Goal: Task Accomplishment & Management: Use online tool/utility

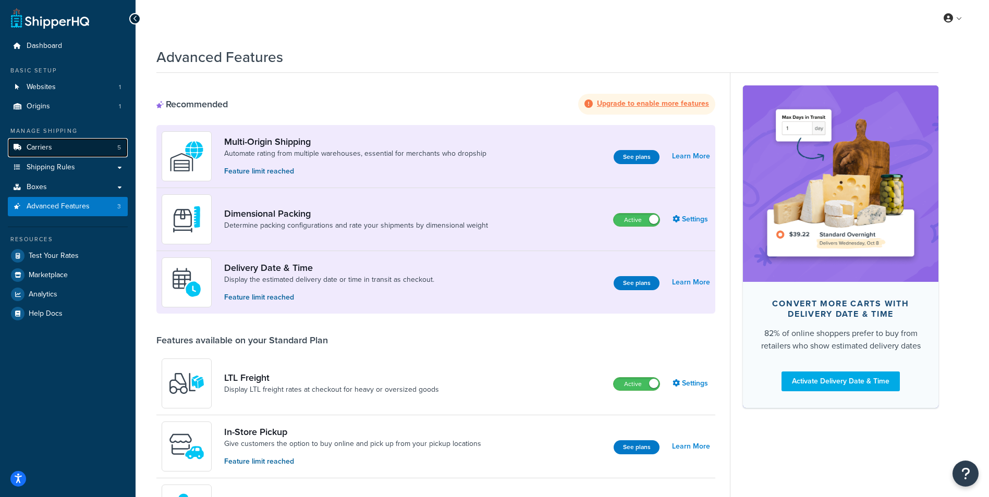
click at [25, 151] on link "Carriers 5" at bounding box center [68, 147] width 120 height 19
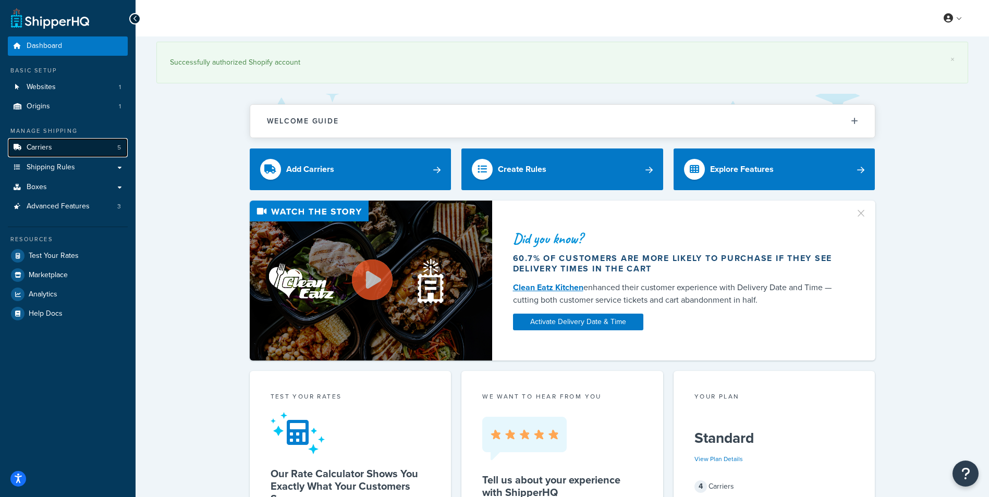
click at [50, 148] on span "Carriers" at bounding box center [40, 147] width 26 height 9
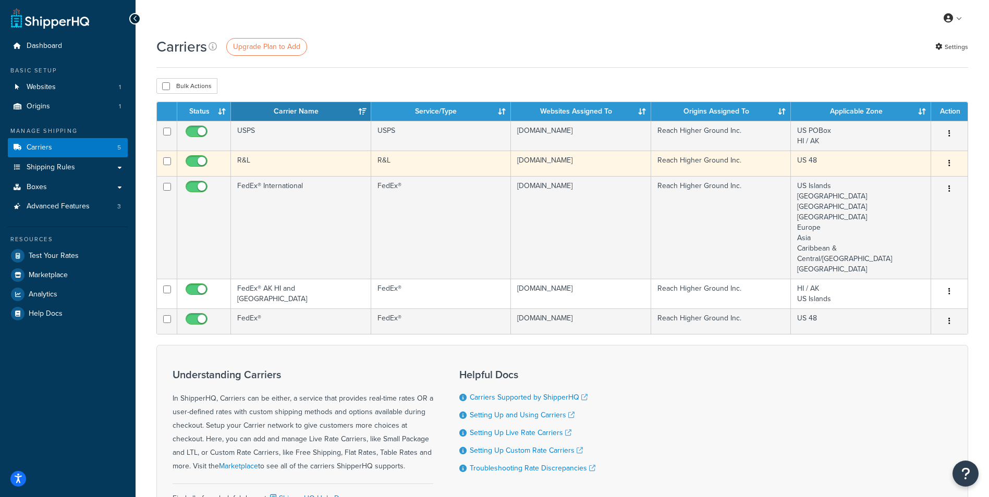
click at [949, 164] on icon "button" at bounding box center [949, 163] width 2 height 7
click at [915, 185] on link "Edit" at bounding box center [907, 184] width 82 height 21
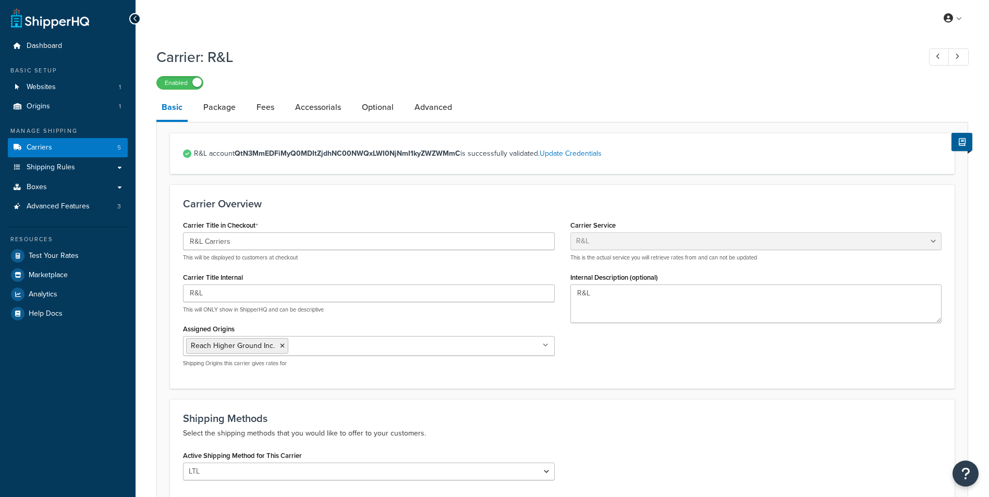
select select "rlFreight"
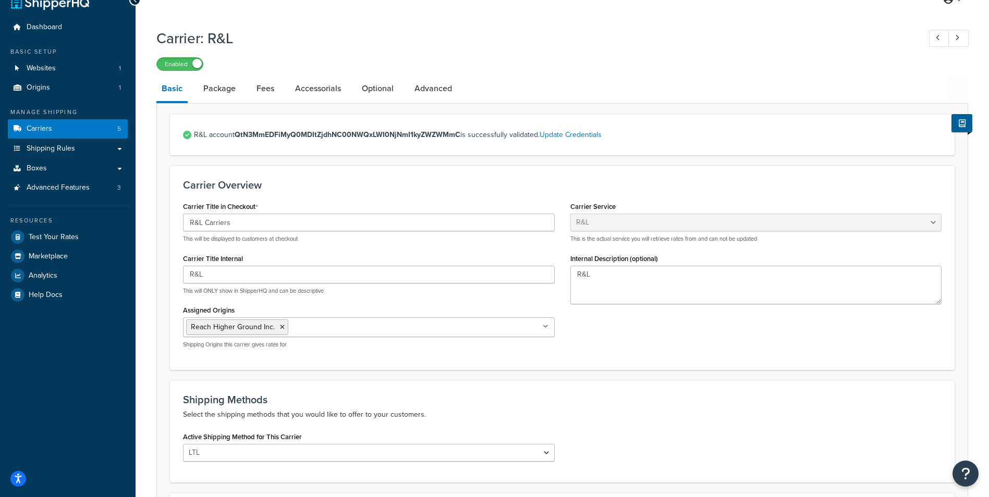
scroll to position [11, 0]
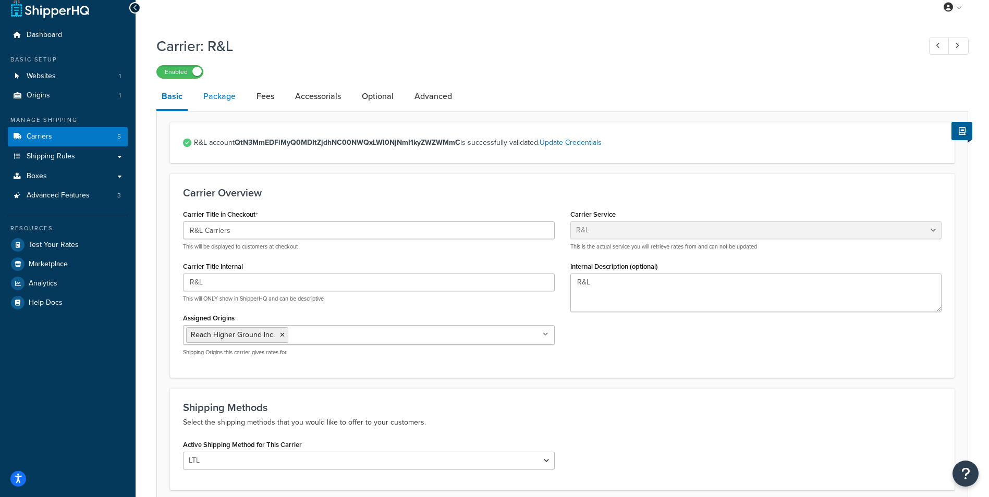
click at [220, 101] on link "Package" at bounding box center [219, 96] width 43 height 25
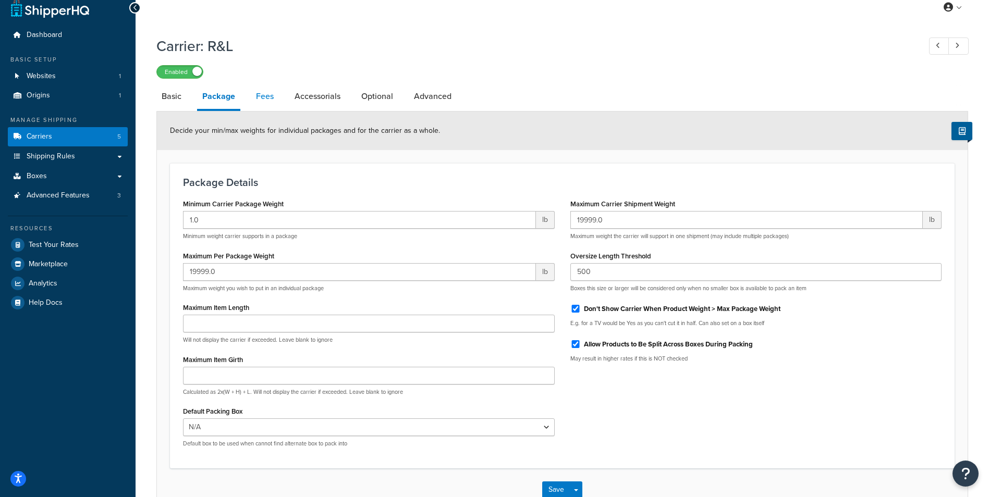
click at [270, 104] on link "Fees" at bounding box center [265, 96] width 28 height 25
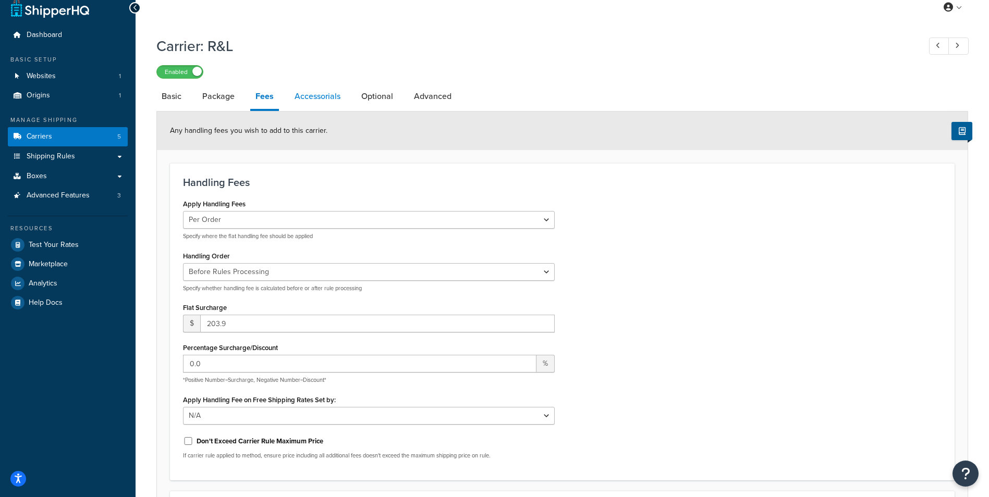
click at [303, 92] on link "Accessorials" at bounding box center [317, 96] width 56 height 25
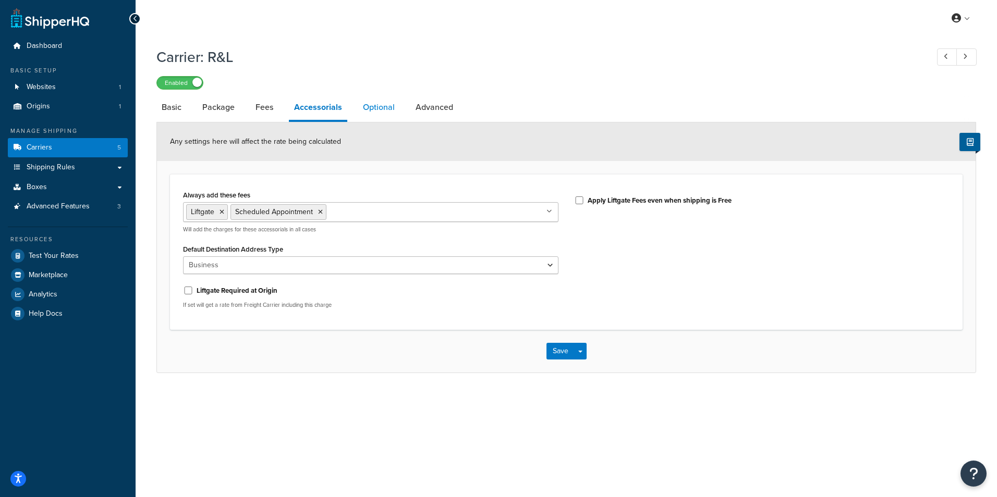
click at [386, 104] on link "Optional" at bounding box center [379, 107] width 42 height 25
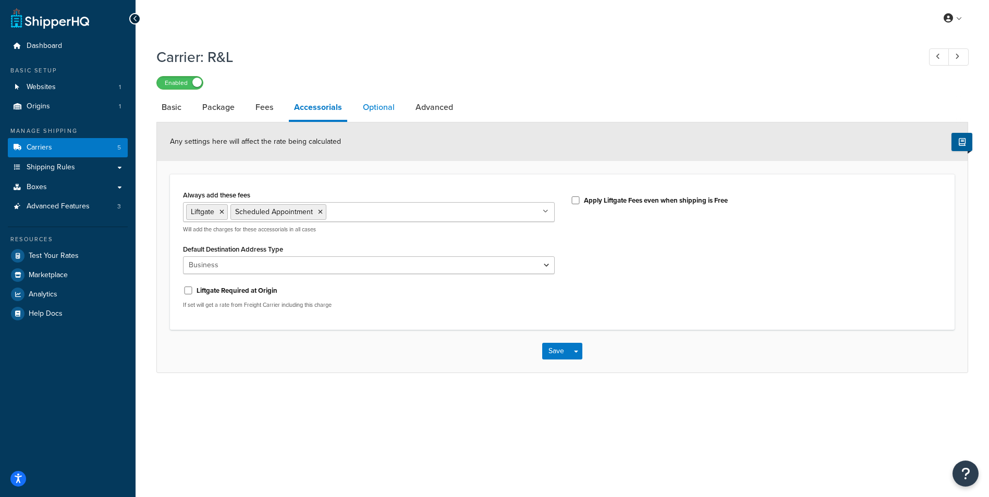
select select "55"
select select "508"
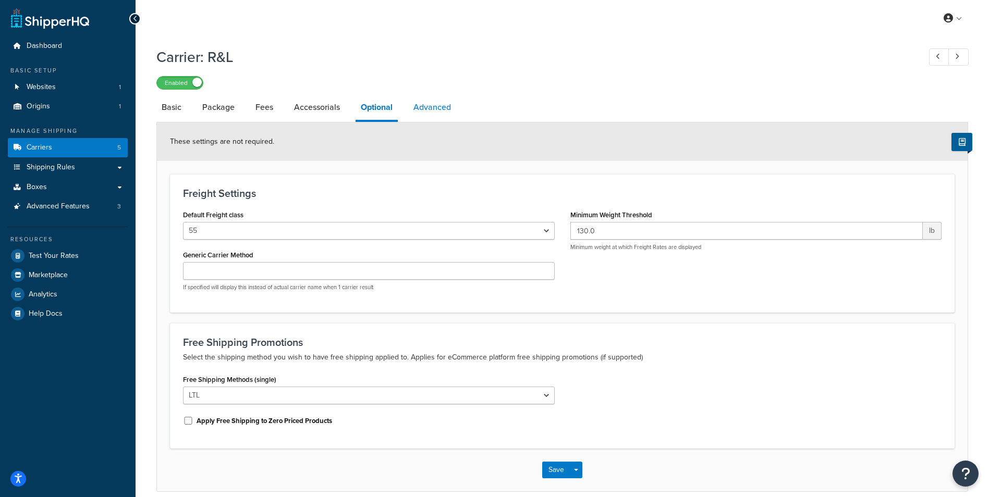
click at [440, 108] on link "Advanced" at bounding box center [432, 107] width 48 height 25
select select "false"
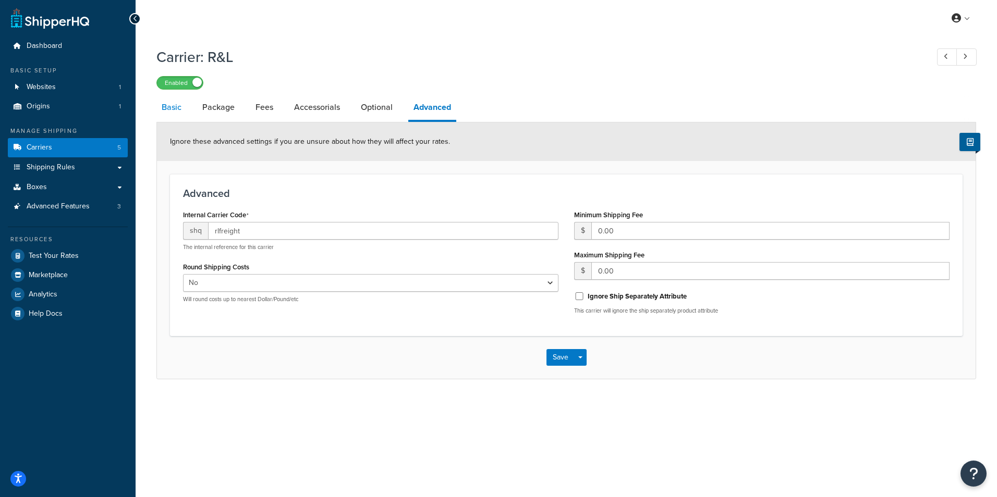
click at [174, 109] on link "Basic" at bounding box center [171, 107] width 30 height 25
select select "rlFreight"
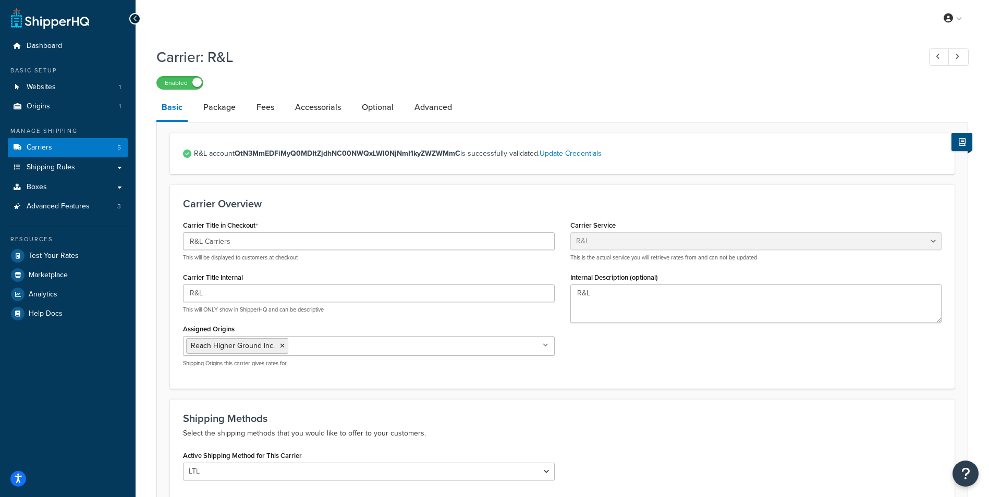
click at [966, 142] on button at bounding box center [961, 142] width 21 height 18
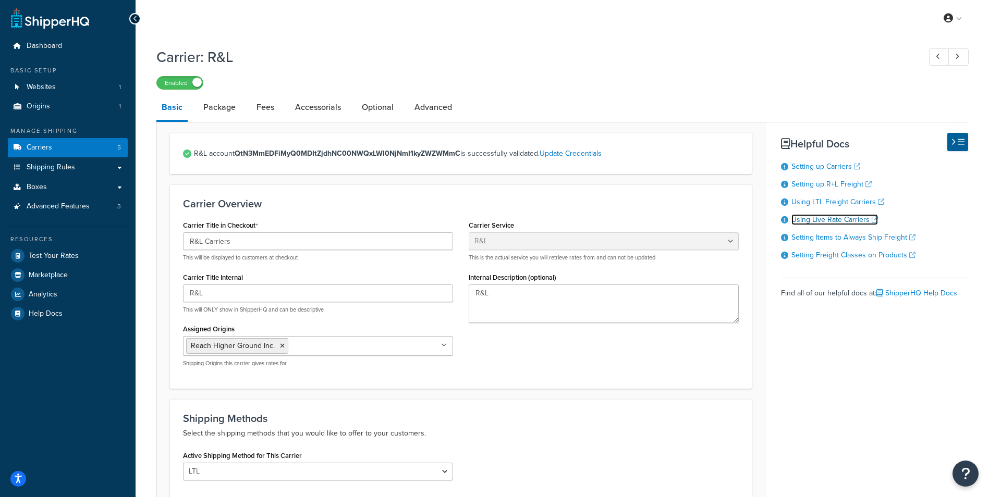
click at [838, 221] on link "Using Live Rate Carriers" at bounding box center [834, 219] width 87 height 11
click at [46, 144] on span "Carriers" at bounding box center [40, 147] width 26 height 9
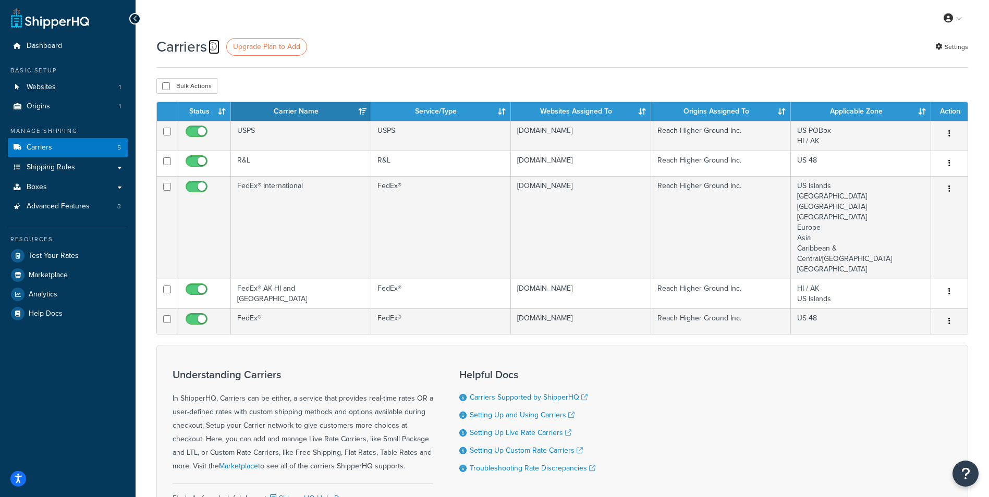
click at [210, 45] on icon at bounding box center [213, 46] width 8 height 8
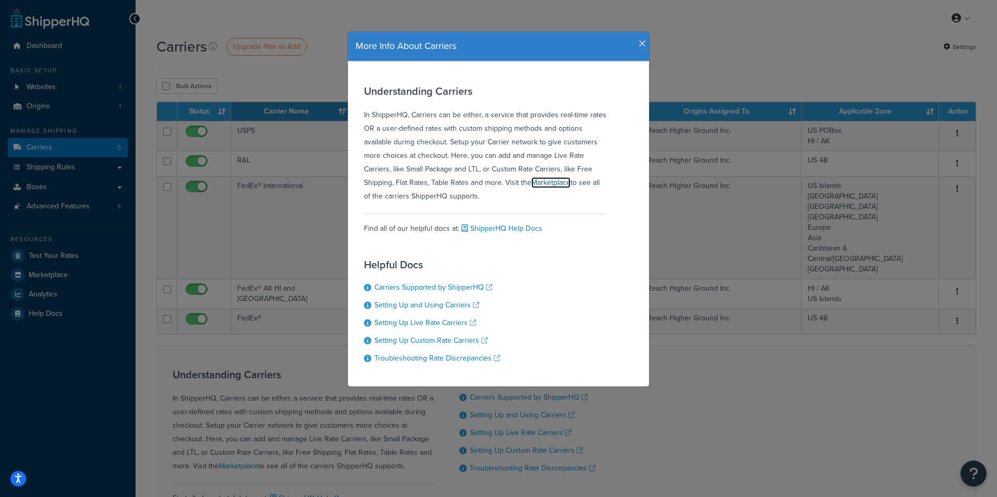
click at [551, 185] on link "Marketplace" at bounding box center [550, 182] width 39 height 11
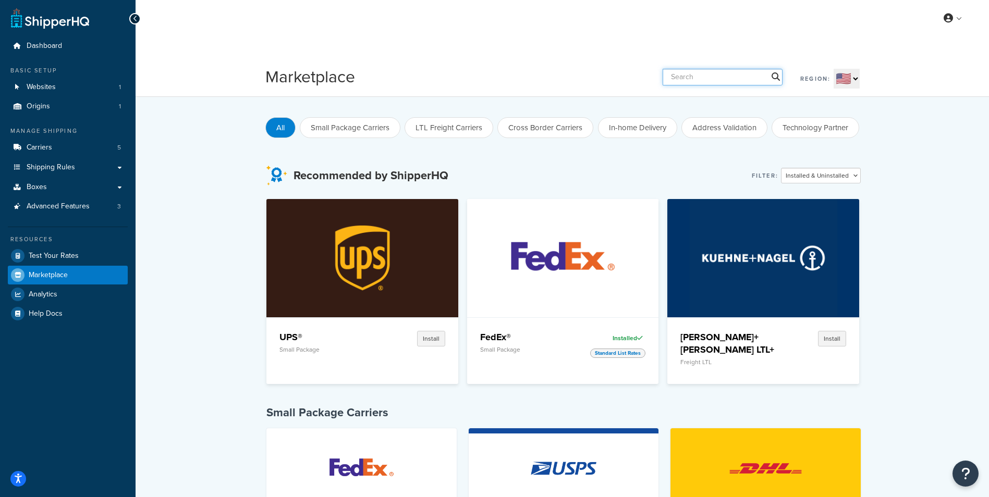
click at [720, 75] on input "text" at bounding box center [723, 77] width 120 height 17
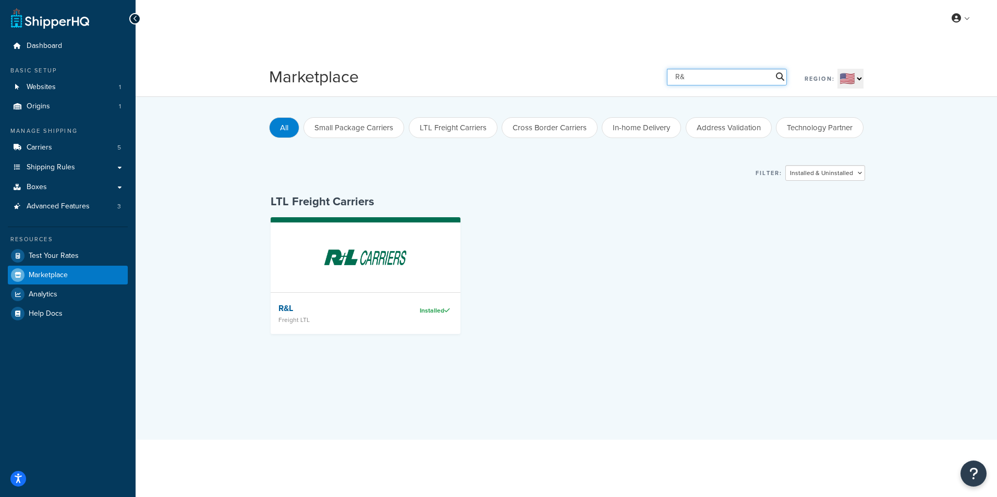
type input "R&"
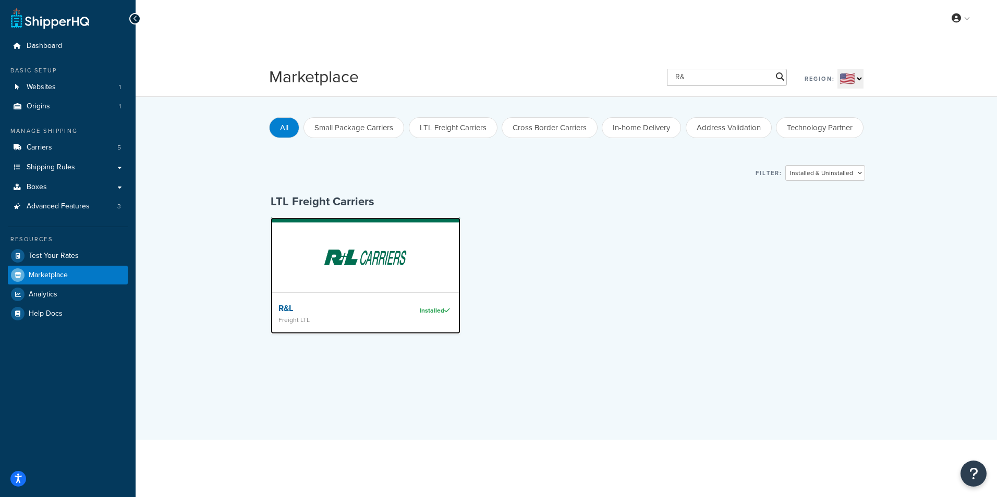
click at [376, 257] on img at bounding box center [365, 257] width 91 height 73
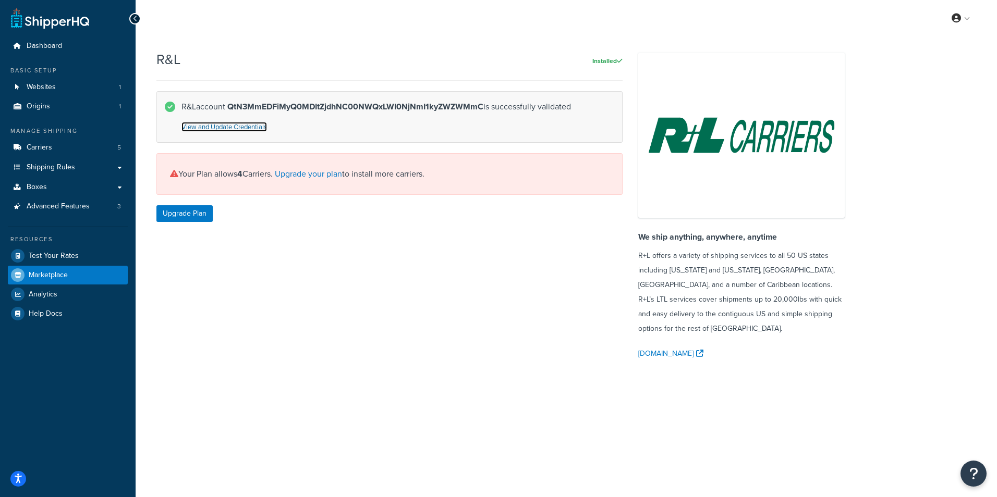
click at [226, 130] on link "View and Update Credentials" at bounding box center [224, 127] width 86 height 10
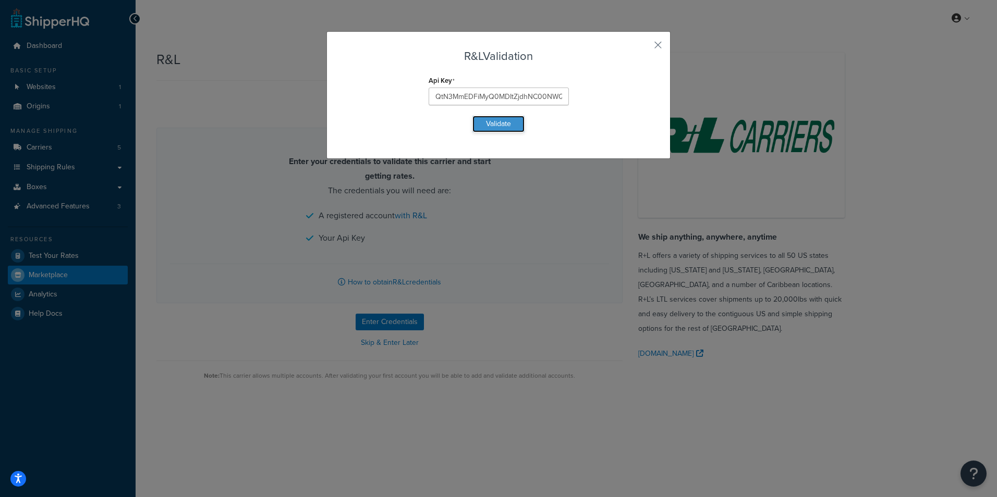
click at [500, 122] on button "Validate" at bounding box center [498, 124] width 52 height 17
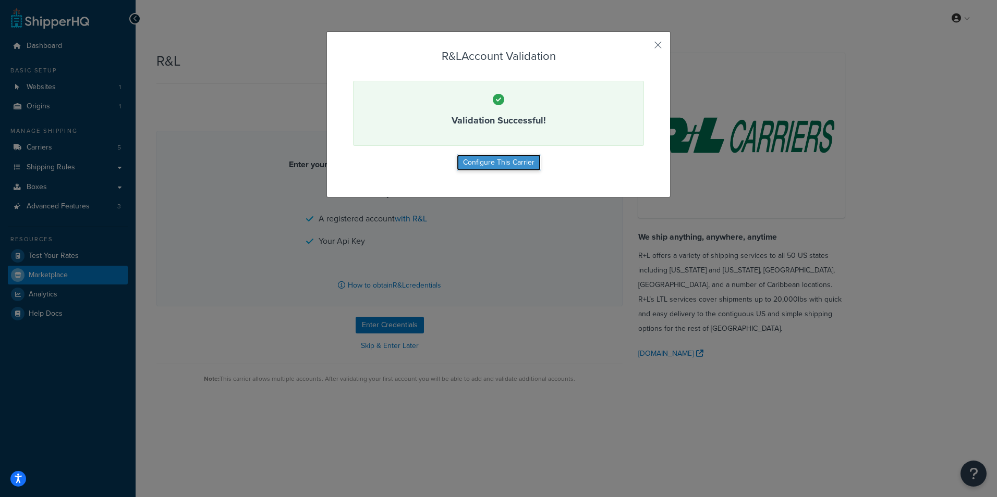
click at [511, 163] on button "Configure This Carrier" at bounding box center [499, 162] width 84 height 17
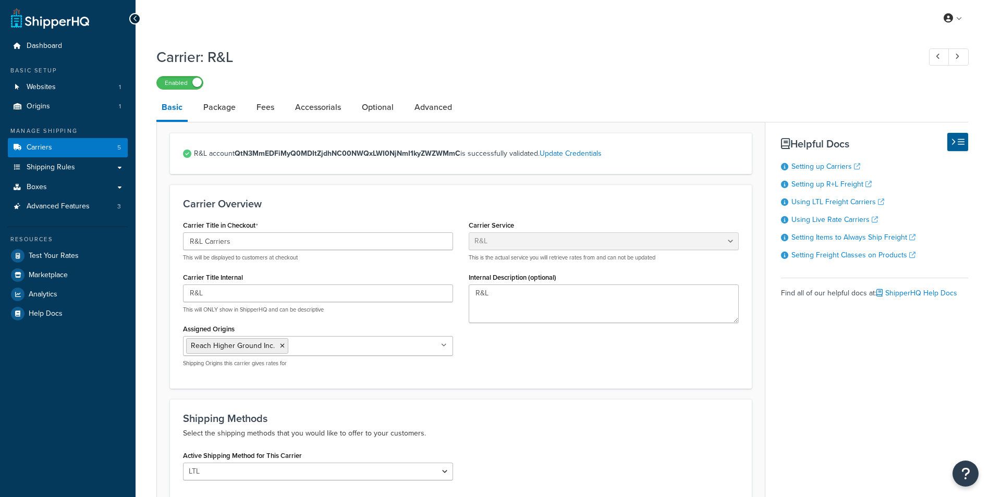
select select "rlFreight"
click at [44, 250] on link "Test Your Rates" at bounding box center [68, 256] width 120 height 19
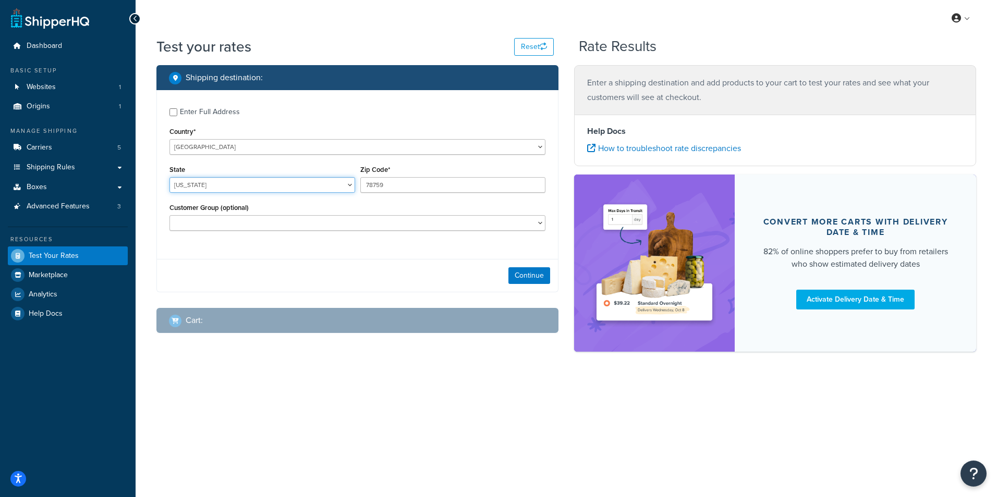
click at [352, 186] on select "Alabama Alaska American Samoa Arizona Arkansas Armed Forces Americas Armed Forc…" at bounding box center [262, 185] width 186 height 16
select select "CO"
click at [169, 178] on select "Alabama Alaska American Samoa Arizona Arkansas Armed Forces Americas Armed Forc…" at bounding box center [262, 185] width 186 height 16
drag, startPoint x: 400, startPoint y: 183, endPoint x: 307, endPoint y: 188, distance: 92.9
click at [307, 188] on div "State Alabama Alaska American Samoa Arizona Arkansas Armed Forces Americas Arme…" at bounding box center [357, 182] width 381 height 38
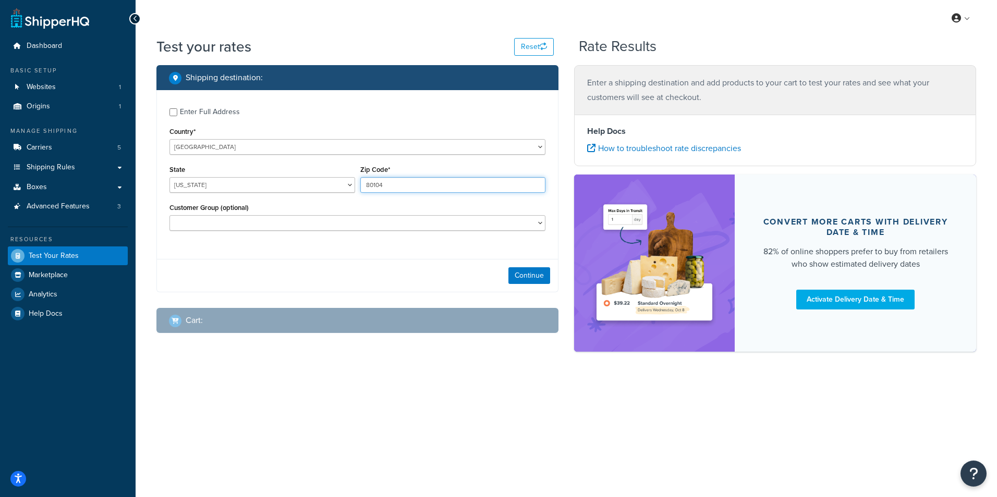
type input "80104"
click at [385, 213] on div "Customer Group (optional) Logged In Not Logged in Retail TTAM Wholesale Window …" at bounding box center [357, 216] width 376 height 30
click at [536, 277] on button "Continue" at bounding box center [529, 275] width 42 height 17
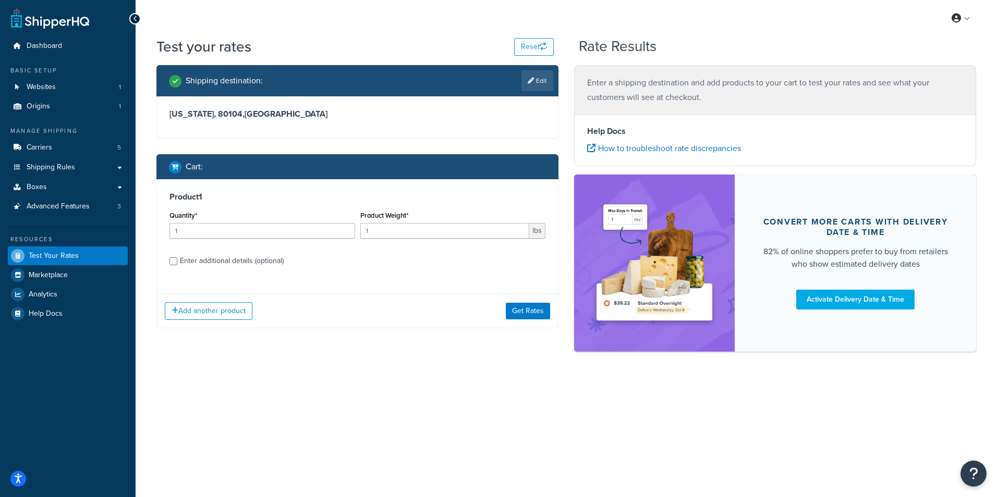
click at [534, 236] on span "lbs" at bounding box center [537, 231] width 16 height 16
click at [504, 231] on input "1" at bounding box center [444, 231] width 169 height 16
type input "165"
click at [530, 308] on button "Get Rates" at bounding box center [528, 311] width 44 height 17
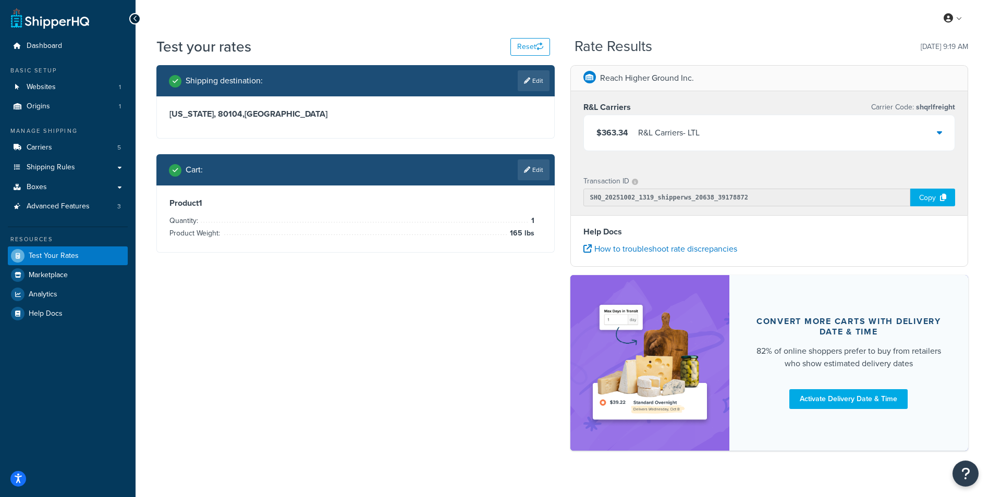
click at [939, 131] on icon at bounding box center [939, 132] width 5 height 8
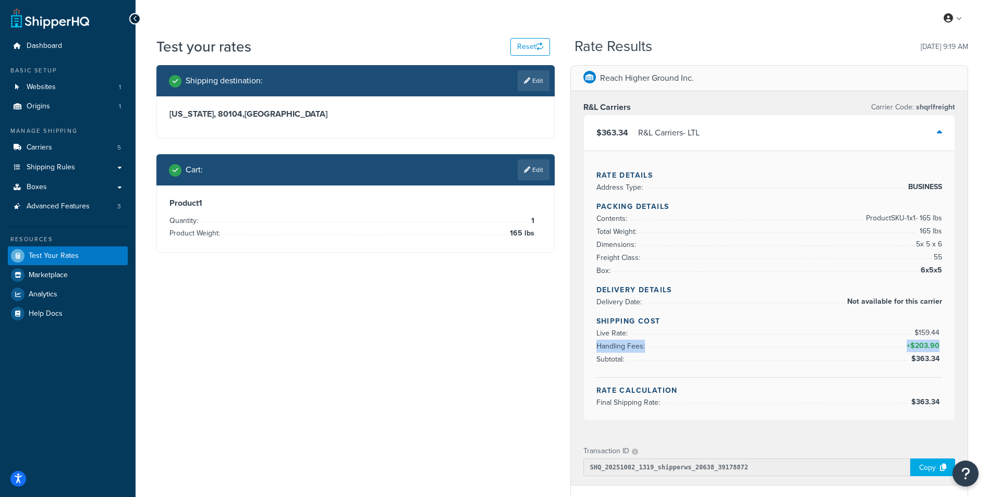
drag, startPoint x: 598, startPoint y: 349, endPoint x: 939, endPoint y: 346, distance: 341.5
click at [939, 346] on li "Handling Fees: + $203.90" at bounding box center [769, 346] width 346 height 13
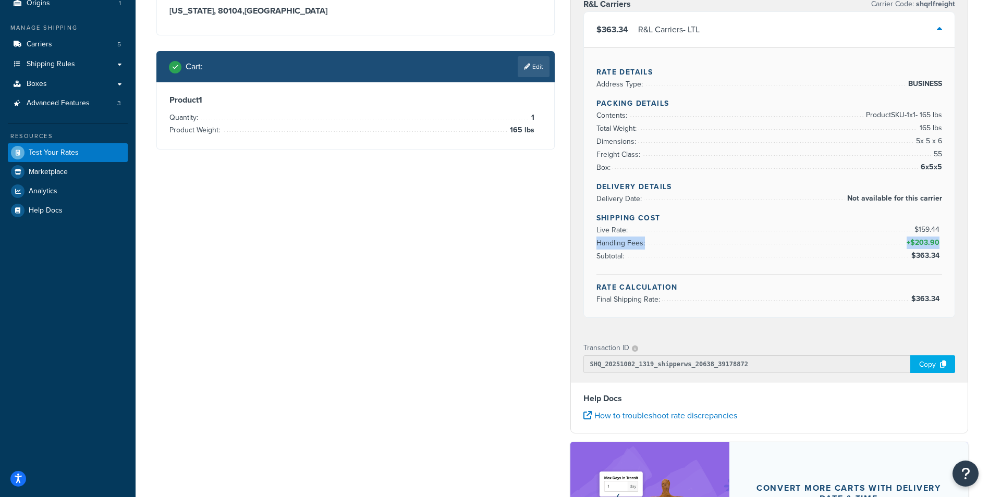
scroll to position [104, 0]
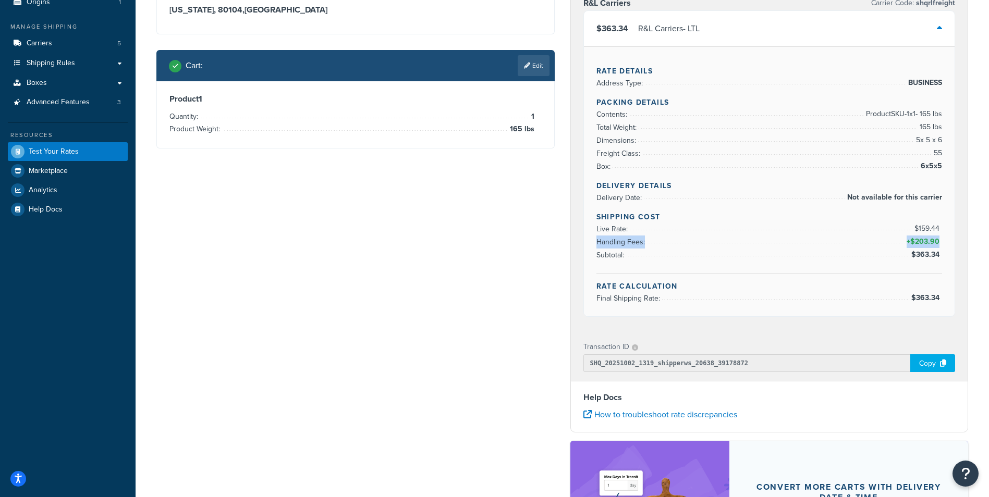
click at [635, 242] on span "Handling Fees:" at bounding box center [621, 242] width 51 height 11
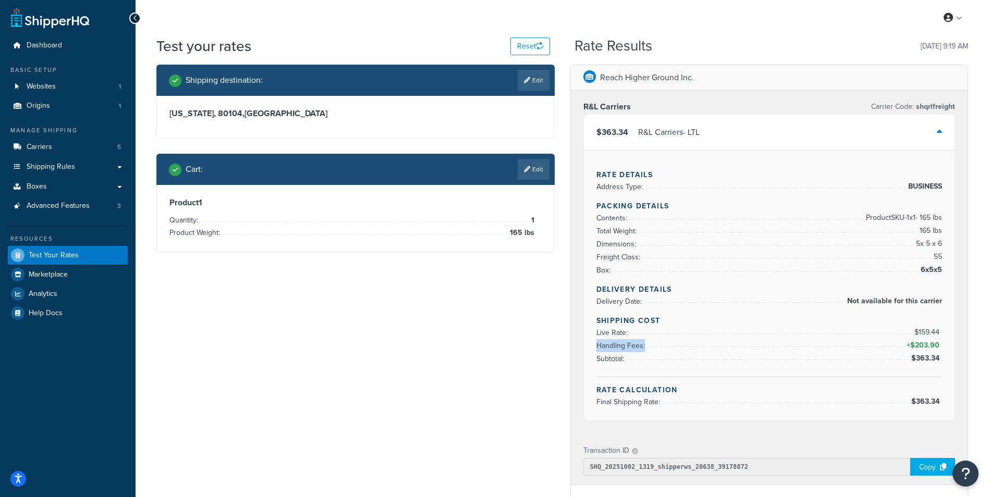
scroll to position [0, 0]
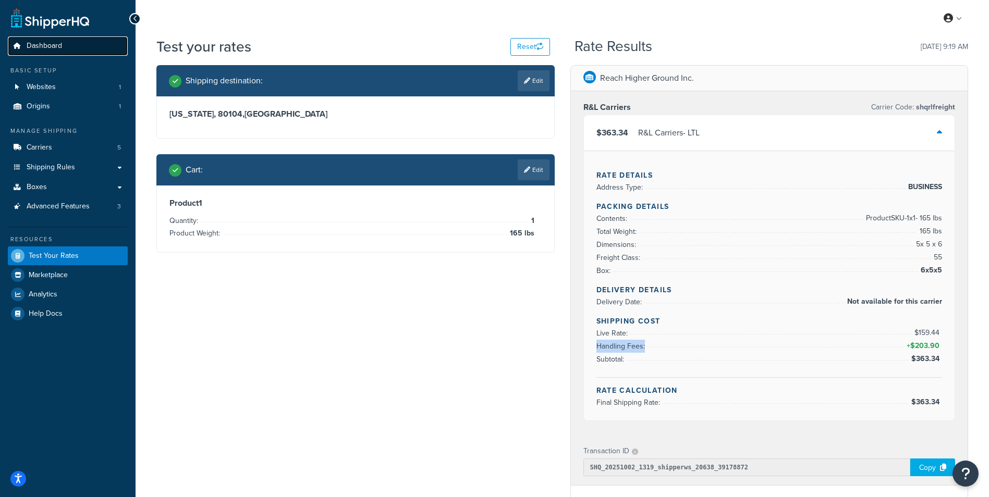
click at [69, 50] on link "Dashboard" at bounding box center [68, 45] width 120 height 19
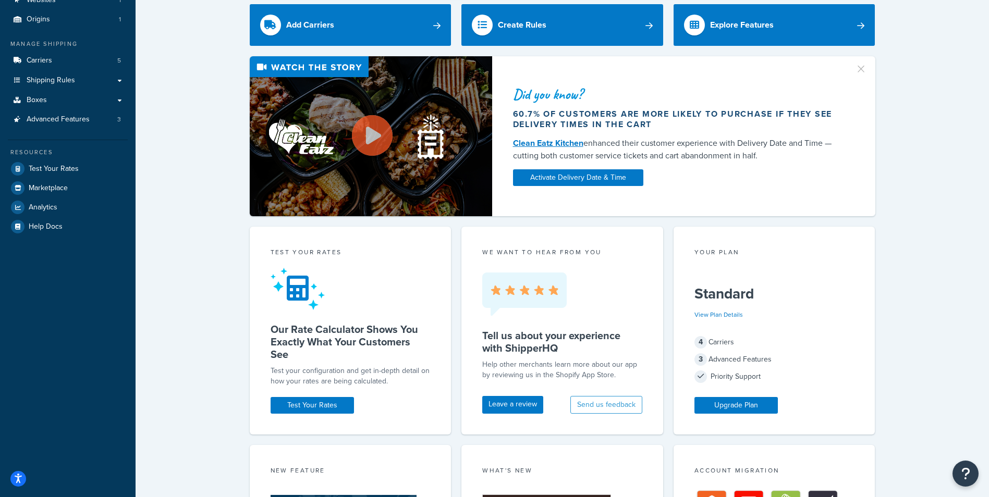
scroll to position [35, 0]
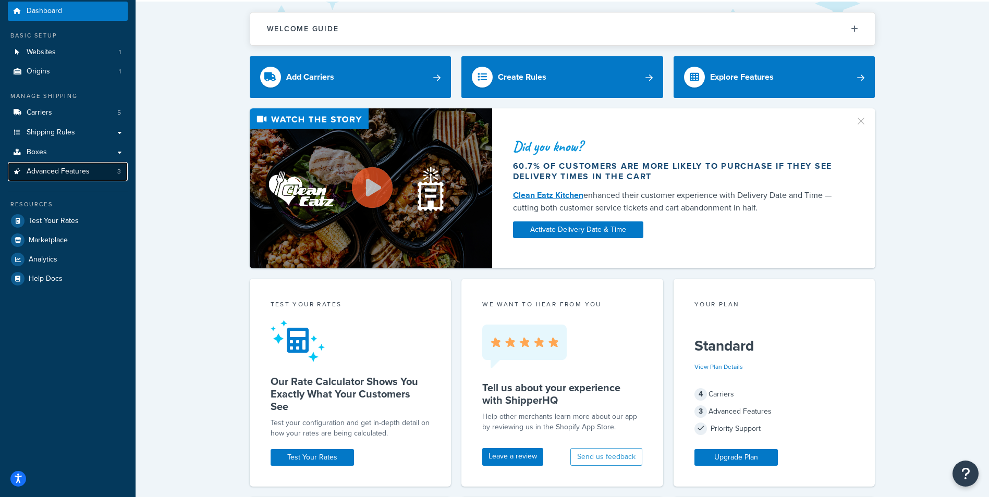
click at [56, 170] on span "Advanced Features" at bounding box center [58, 171] width 63 height 9
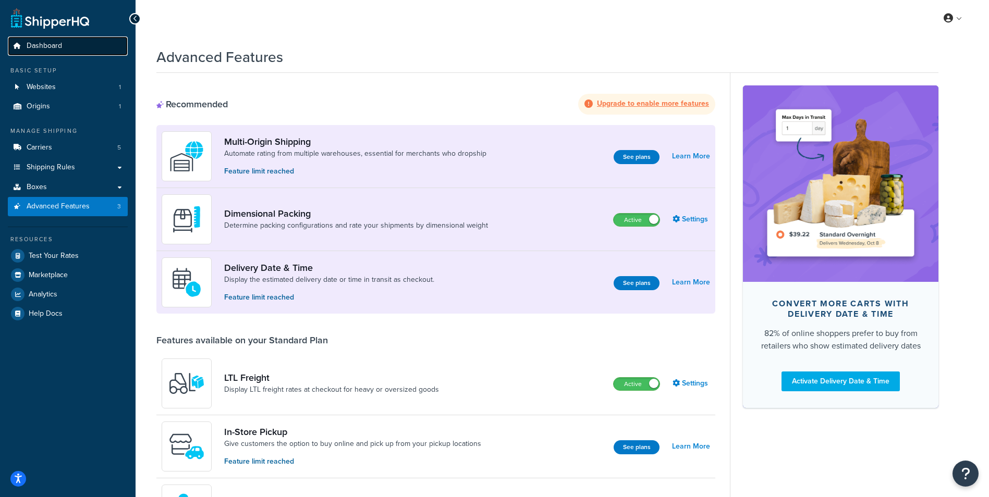
click at [57, 50] on span "Dashboard" at bounding box center [44, 46] width 35 height 9
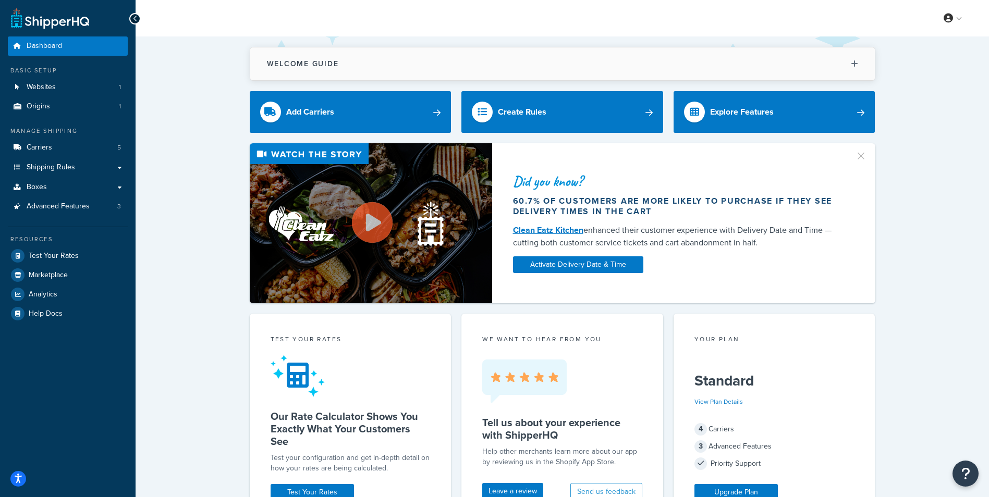
click at [857, 64] on icon at bounding box center [854, 64] width 7 height 8
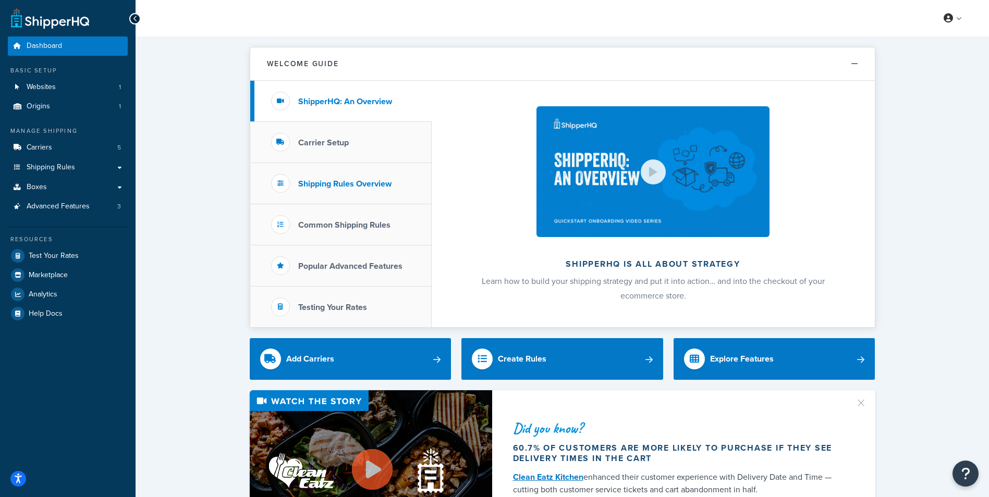
click at [353, 193] on li "Shipping Rules Overview" at bounding box center [340, 183] width 181 height 41
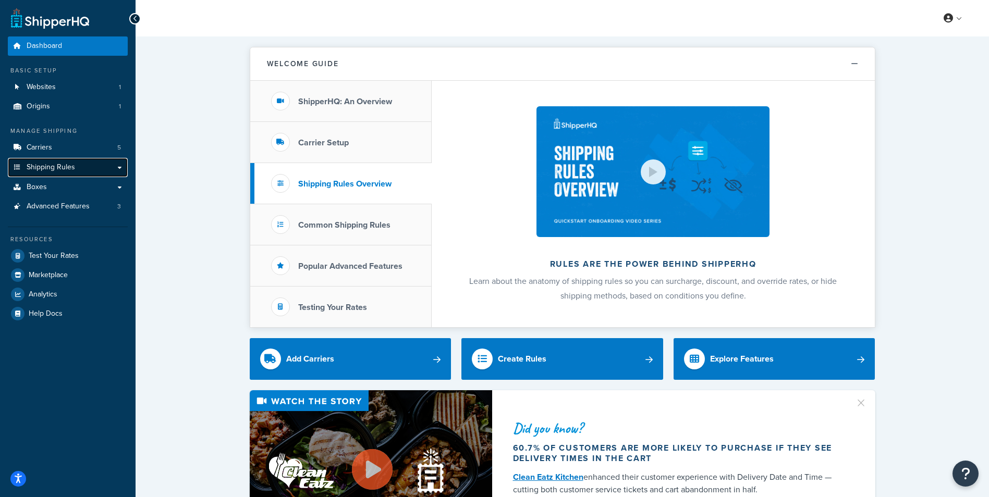
click at [83, 169] on link "Shipping Rules" at bounding box center [68, 167] width 120 height 19
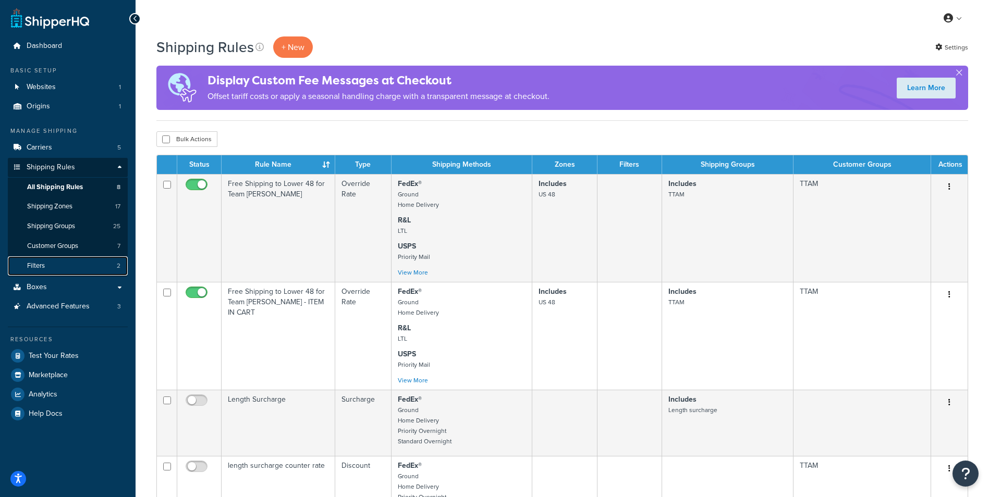
click at [84, 263] on link "Filters 2" at bounding box center [68, 266] width 120 height 19
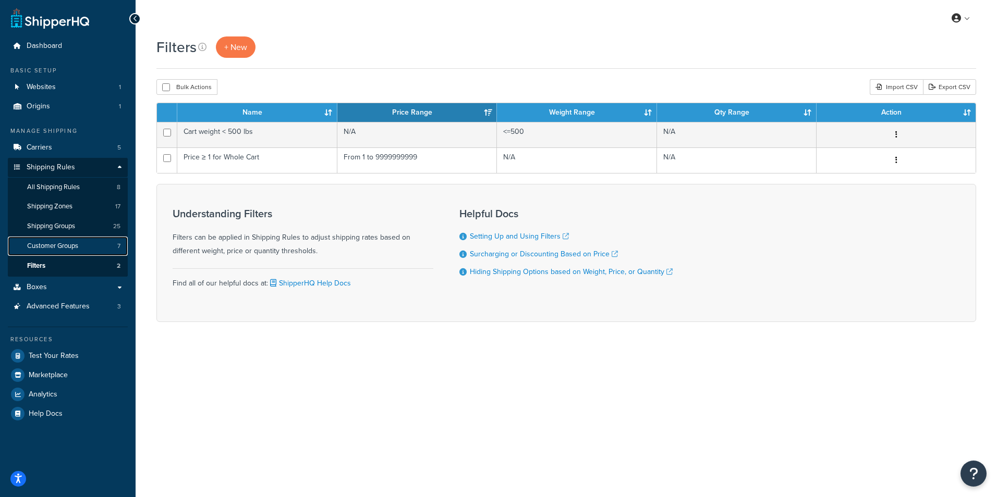
click at [81, 252] on link "Customer Groups 7" at bounding box center [68, 246] width 120 height 19
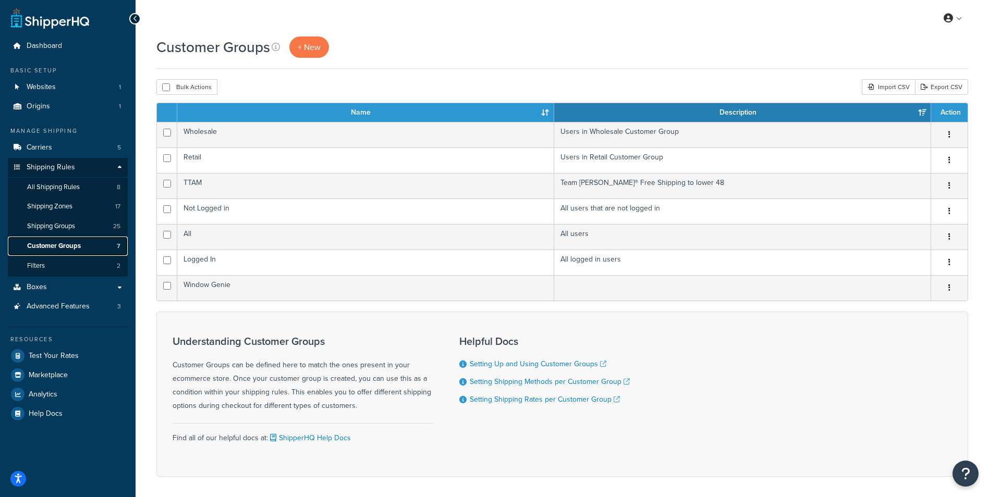
click at [81, 237] on link "Customer Groups 7" at bounding box center [68, 246] width 120 height 19
click at [73, 224] on span "Shipping Groups" at bounding box center [51, 226] width 48 height 9
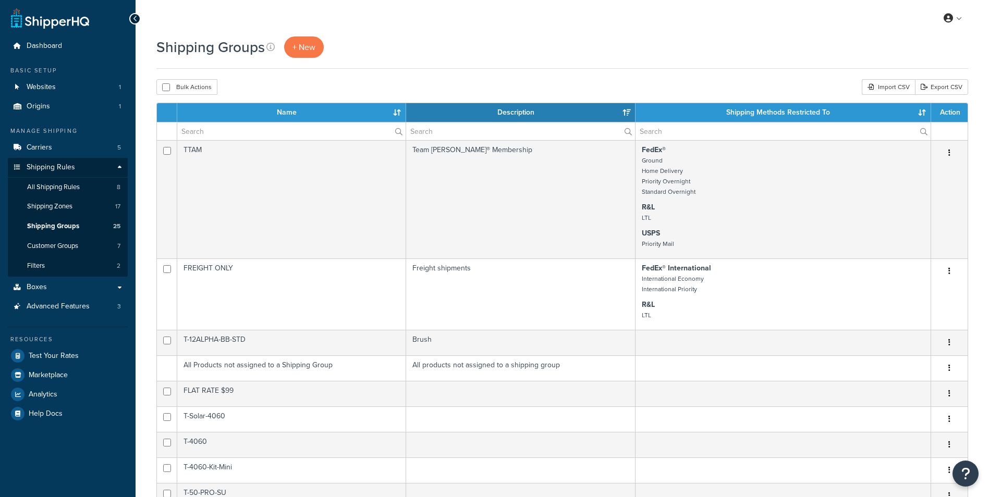
select select "15"
click at [67, 202] on span "Shipping Zones" at bounding box center [49, 206] width 45 height 9
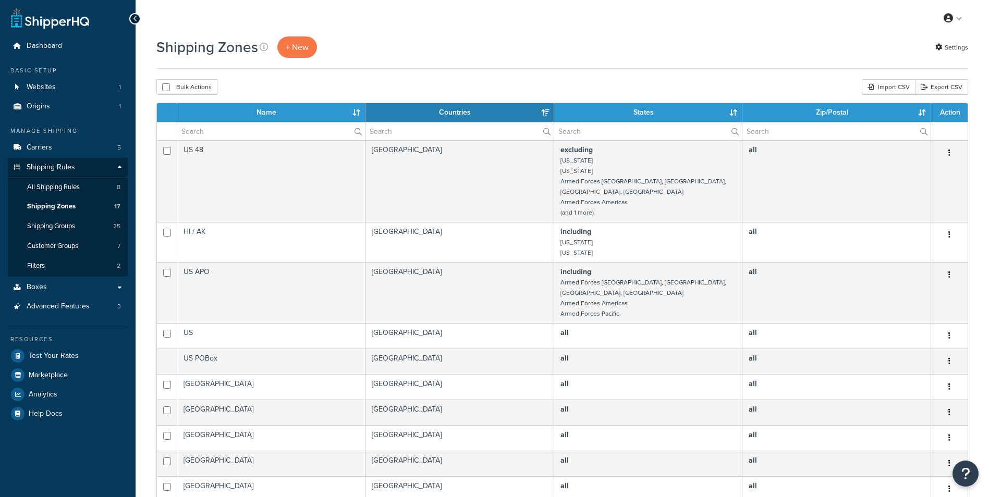
select select "15"
click at [66, 191] on span "All Shipping Rules" at bounding box center [53, 187] width 53 height 9
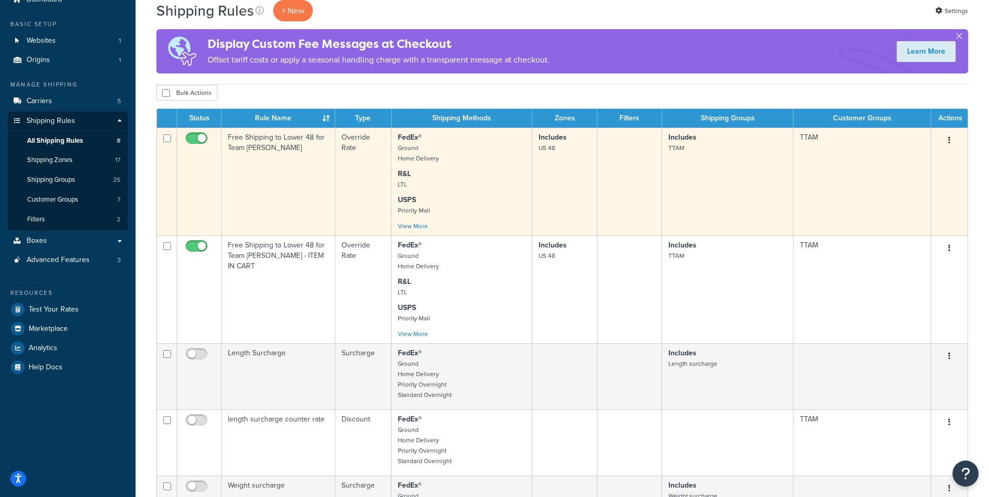
scroll to position [28, 0]
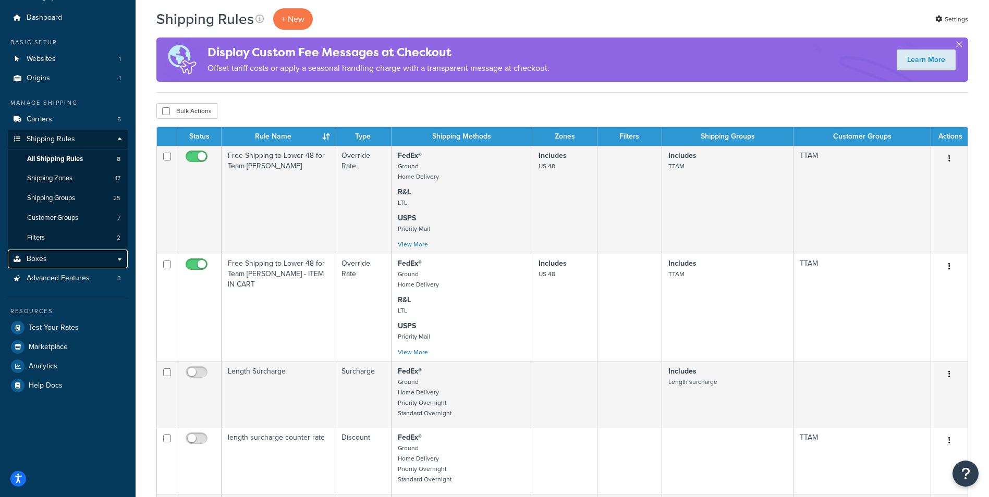
click at [52, 254] on link "Boxes" at bounding box center [68, 259] width 120 height 19
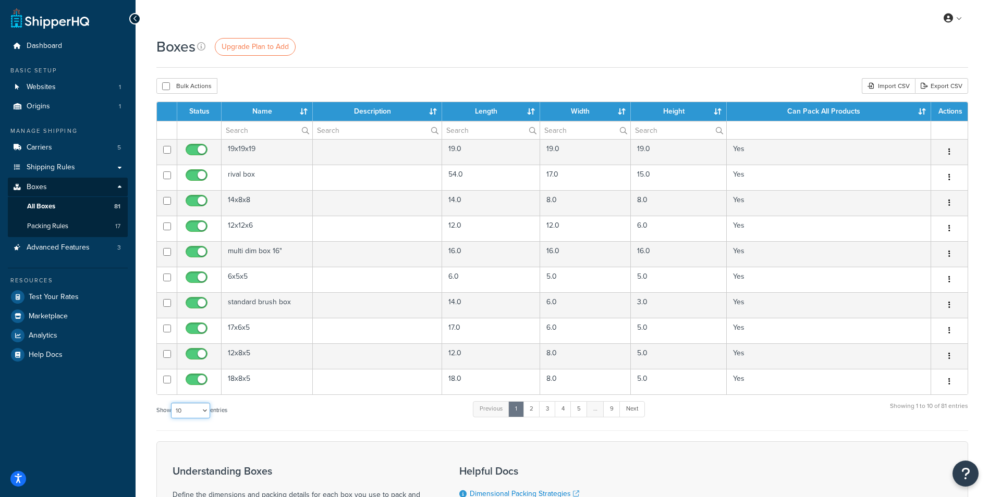
click at [209, 411] on select "10 15 25 50 100 1000" at bounding box center [190, 411] width 39 height 16
select select "1000"
click at [172, 404] on select "10 15 25 50 100 1000" at bounding box center [190, 411] width 39 height 16
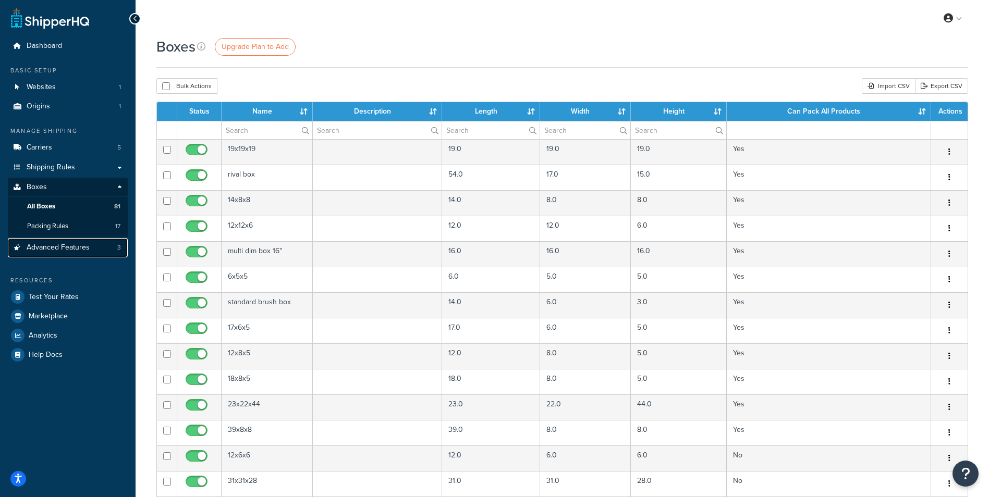
click at [80, 253] on link "Advanced Features 3" at bounding box center [68, 247] width 120 height 19
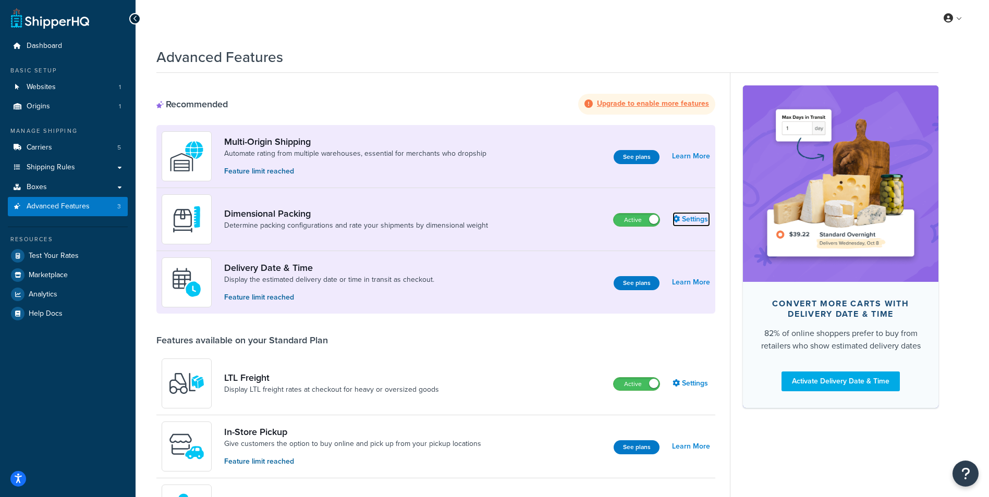
click at [691, 221] on link "Settings" at bounding box center [692, 219] width 38 height 15
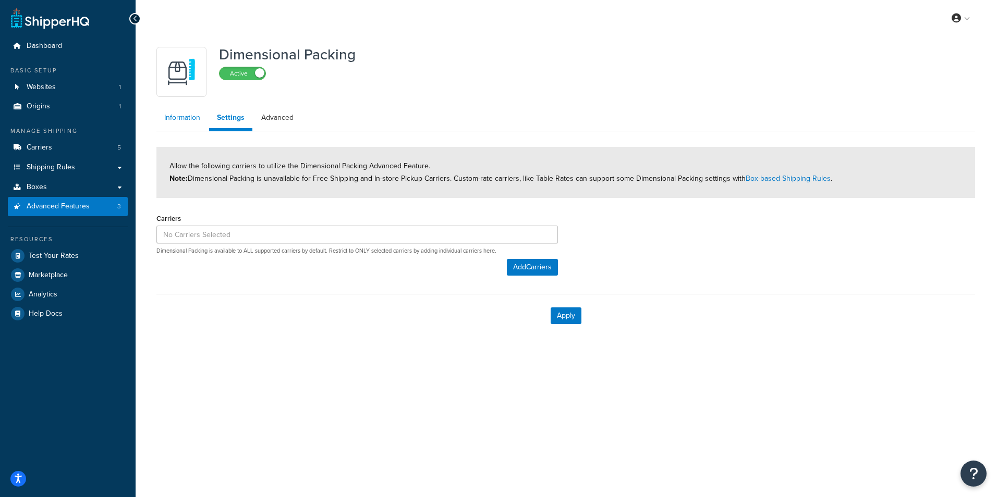
click at [185, 122] on link "Information" at bounding box center [182, 117] width 52 height 21
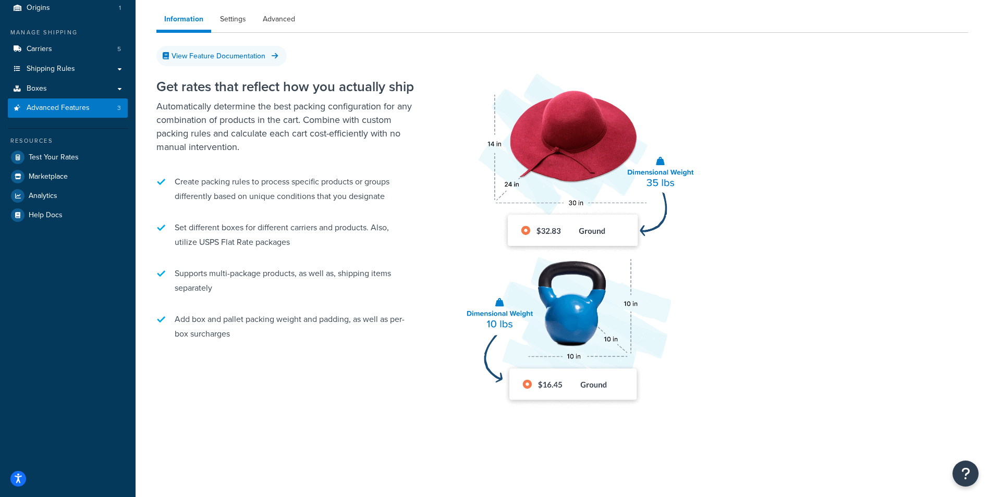
scroll to position [46, 0]
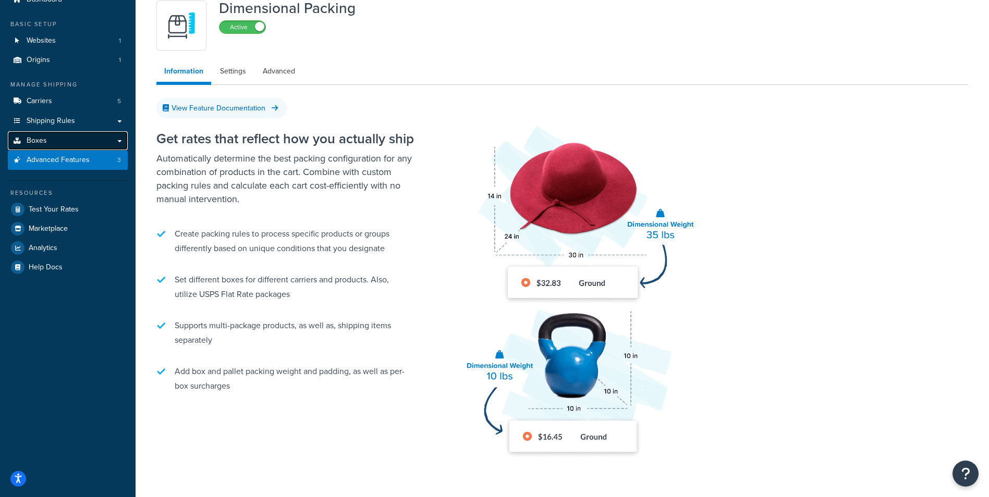
click at [73, 141] on link "Boxes" at bounding box center [68, 140] width 120 height 19
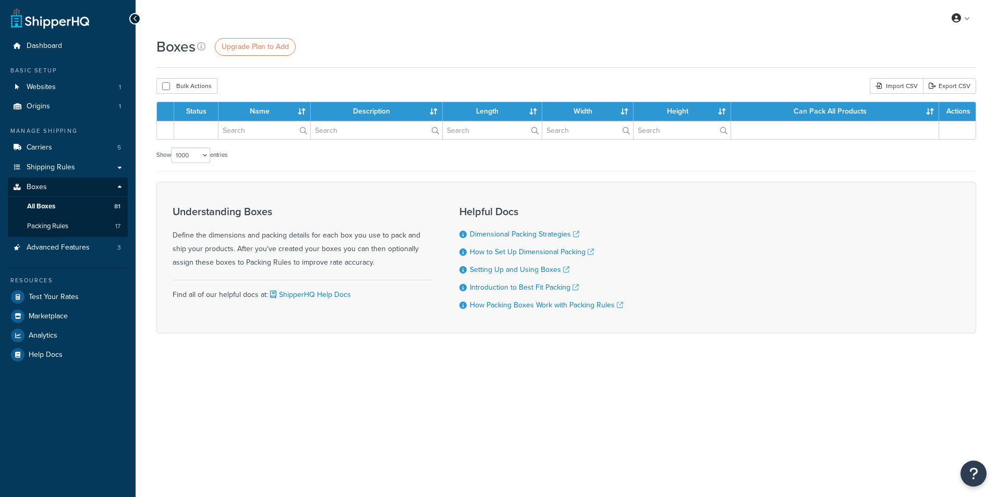
select select "1000"
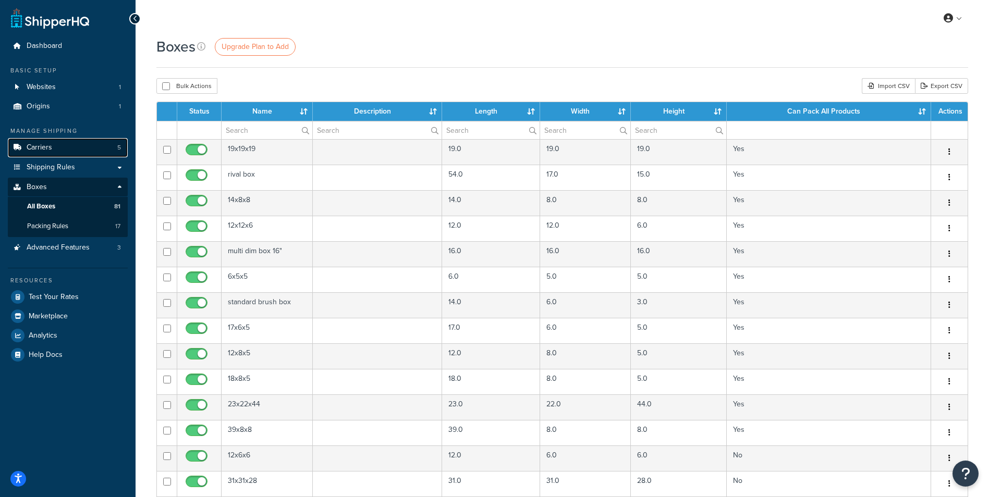
click at [53, 148] on link "Carriers 5" at bounding box center [68, 147] width 120 height 19
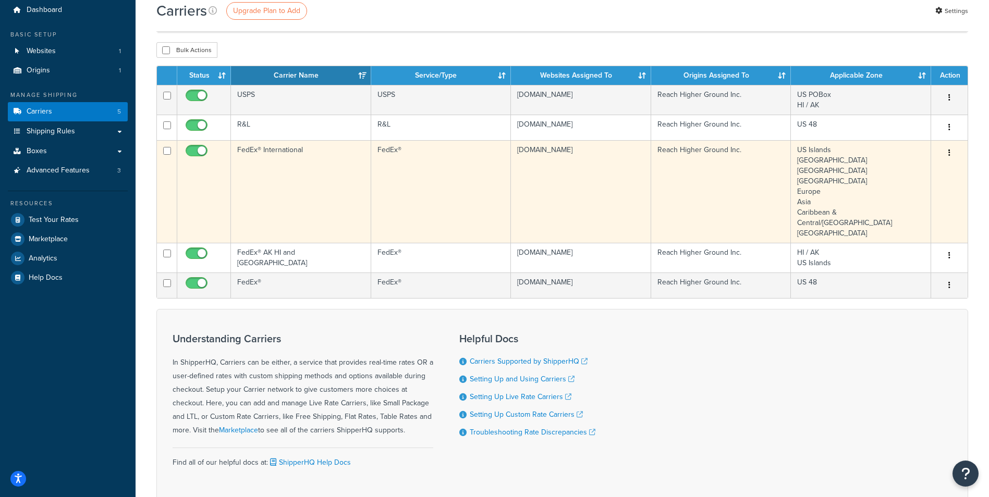
scroll to position [93, 0]
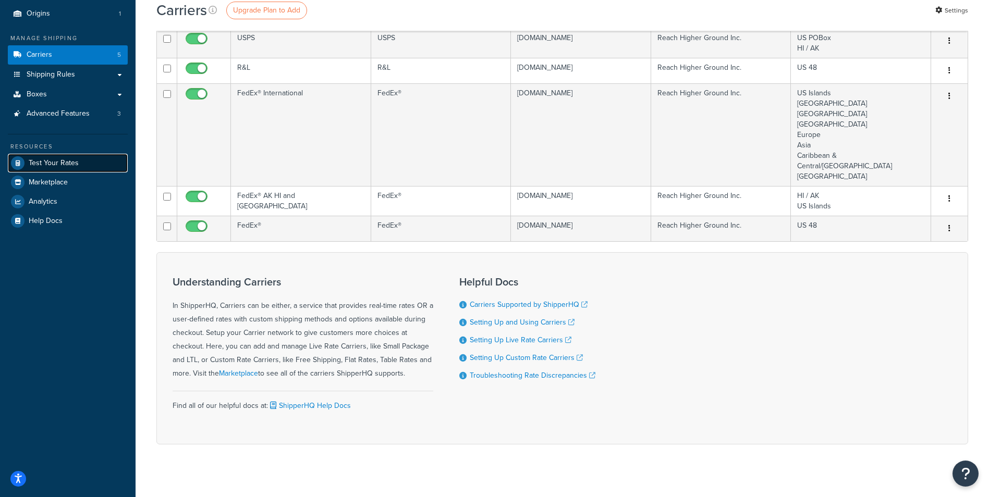
click at [63, 162] on span "Test Your Rates" at bounding box center [54, 163] width 50 height 9
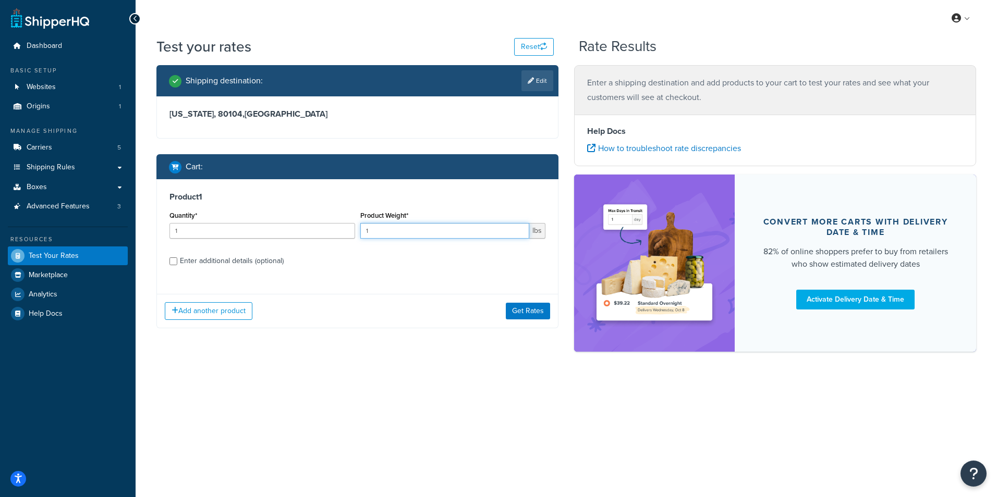
click at [476, 233] on input "1" at bounding box center [444, 231] width 169 height 16
type input "165"
click at [530, 312] on button "Get Rates" at bounding box center [528, 311] width 44 height 17
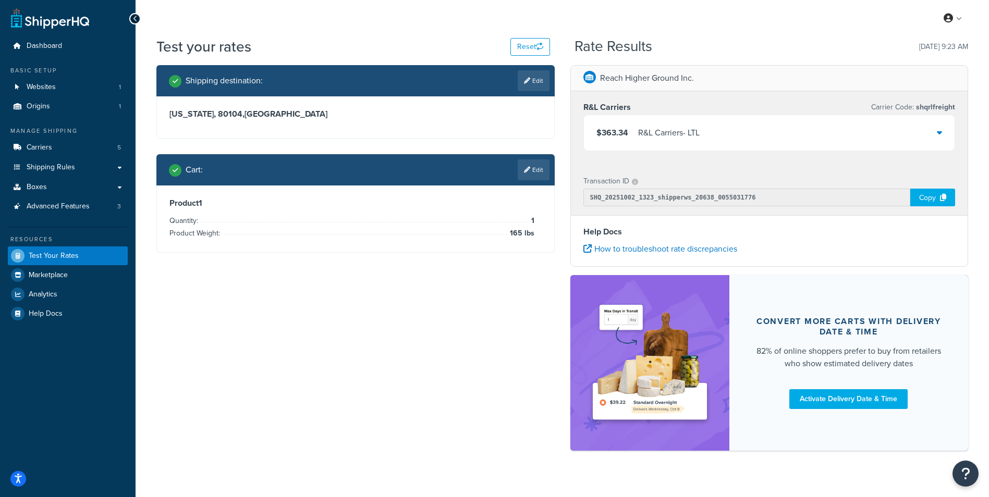
click at [936, 138] on div "$363.34 R&L Carriers - LTL" at bounding box center [769, 132] width 371 height 35
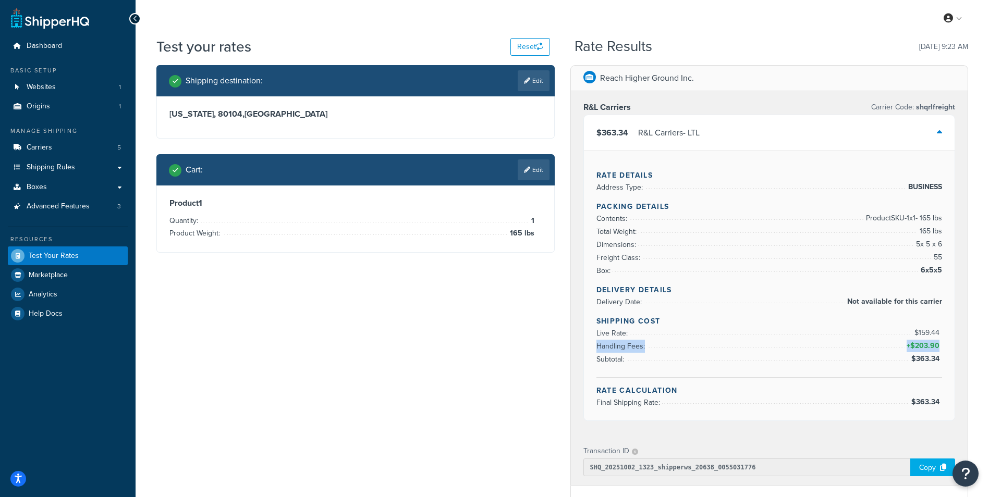
drag, startPoint x: 596, startPoint y: 348, endPoint x: 939, endPoint y: 347, distance: 343.6
click at [939, 347] on li "Handling Fees: + $203.90" at bounding box center [769, 346] width 346 height 13
click at [630, 345] on span "Handling Fees:" at bounding box center [621, 346] width 51 height 11
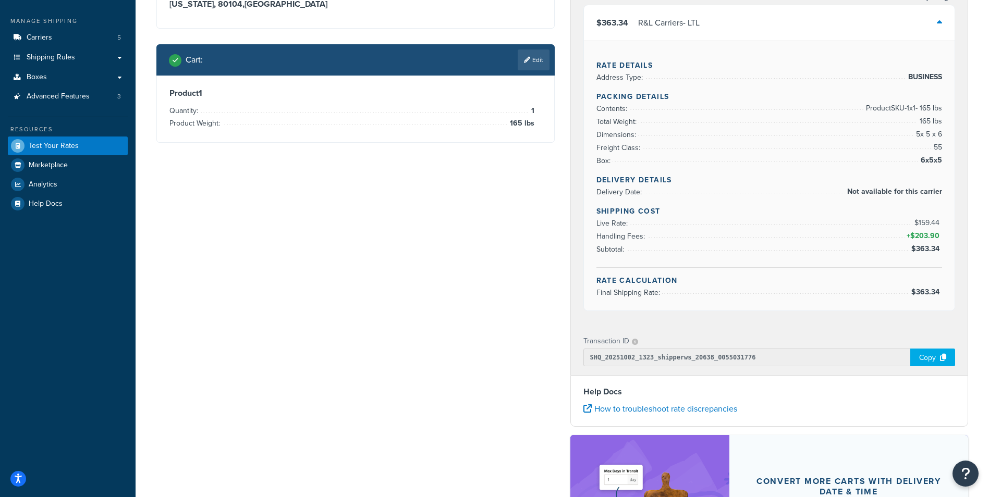
scroll to position [156, 0]
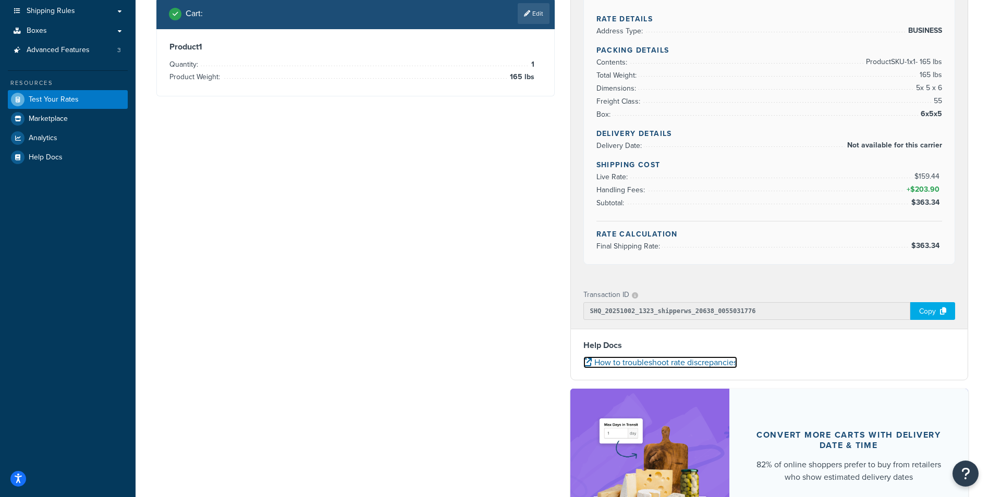
click at [648, 364] on link "How to troubleshoot rate discrepancies" at bounding box center [660, 363] width 154 height 12
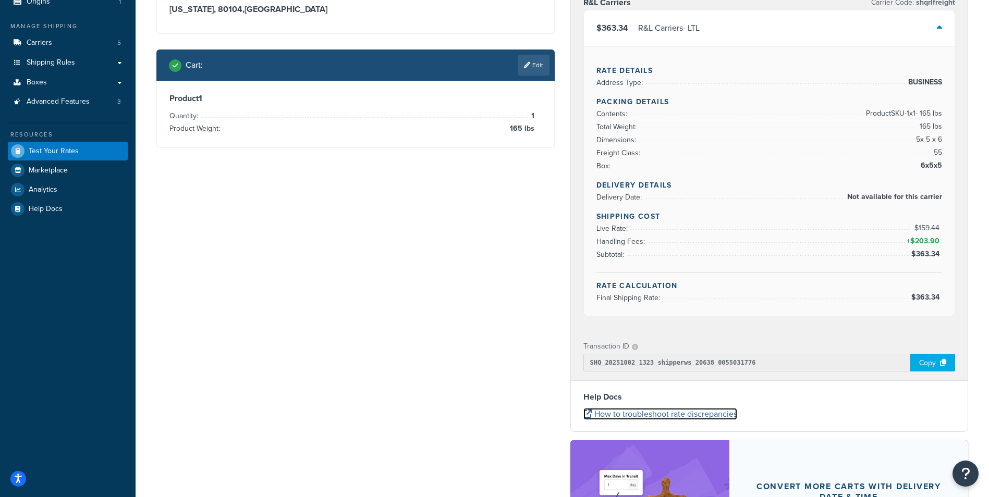
scroll to position [0, 0]
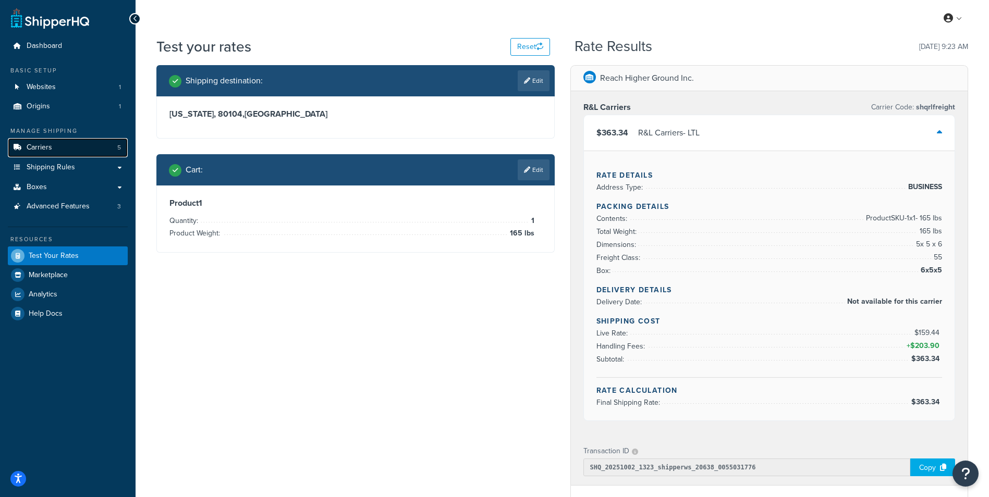
click at [52, 150] on link "Carriers 5" at bounding box center [68, 147] width 120 height 19
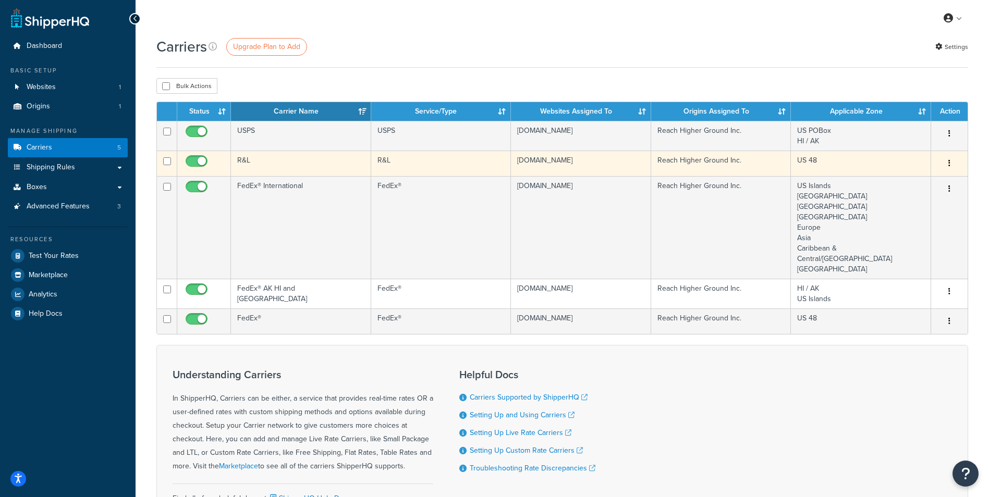
click at [949, 165] on icon "button" at bounding box center [949, 163] width 2 height 7
click at [921, 181] on link "Edit" at bounding box center [907, 184] width 82 height 21
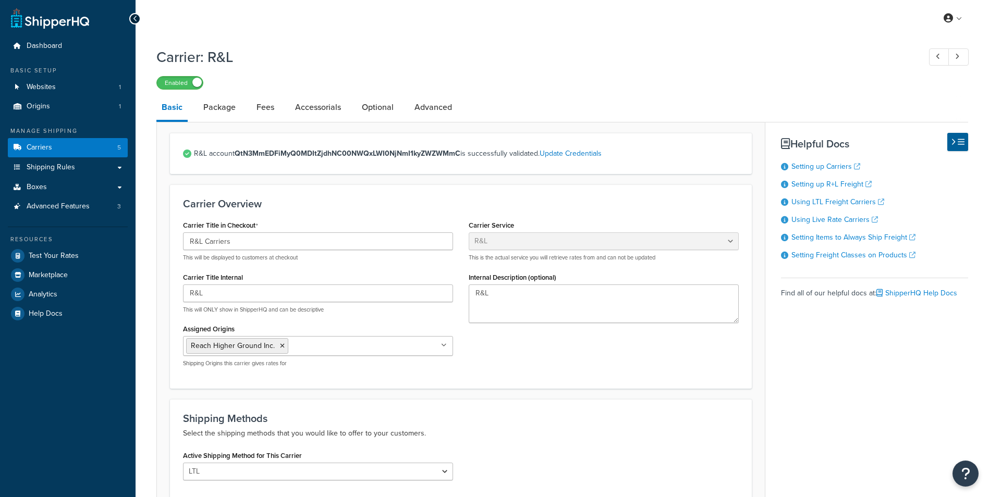
select select "rlFreight"
click at [263, 112] on link "Fees" at bounding box center [265, 107] width 28 height 25
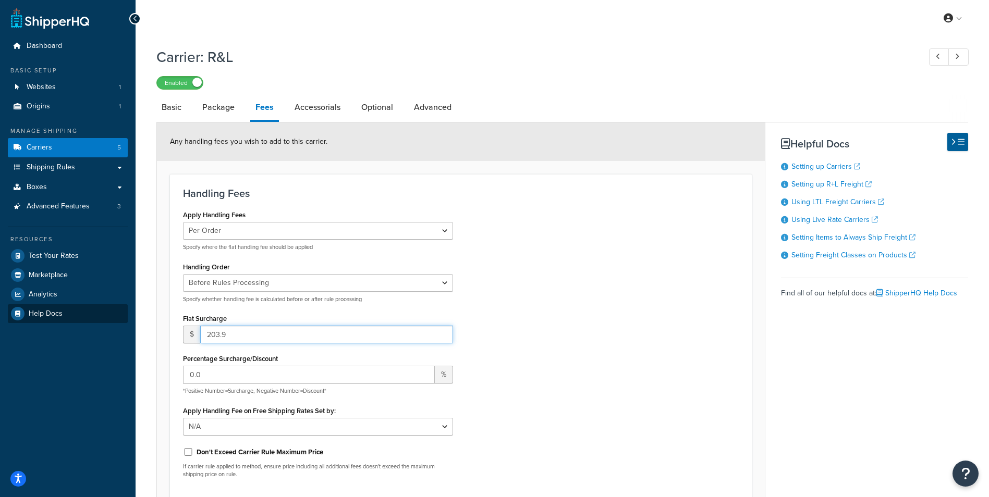
drag, startPoint x: 268, startPoint y: 336, endPoint x: 71, endPoint y: 310, distance: 199.3
click at [71, 311] on div "Dashboard Basic Setup Websites 1 Origins 1 Manage Shipping Carriers 5 Shipping …" at bounding box center [494, 349] width 989 height 698
type input "0.0"
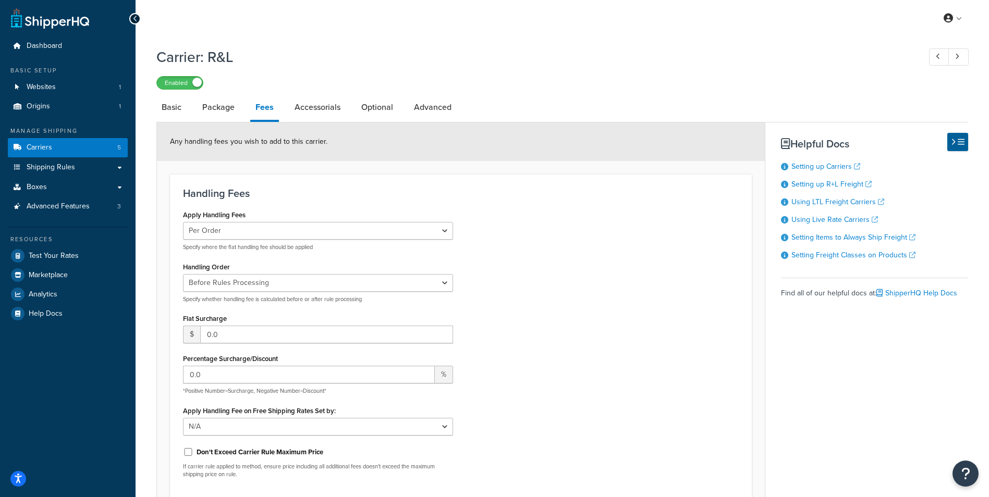
click at [697, 258] on div "Apply Handling Fees Per Order Per Item Per Package Specify where the flat handl…" at bounding box center [460, 346] width 571 height 279
click at [177, 106] on link "Basic" at bounding box center [171, 107] width 30 height 25
select select "rlFreight"
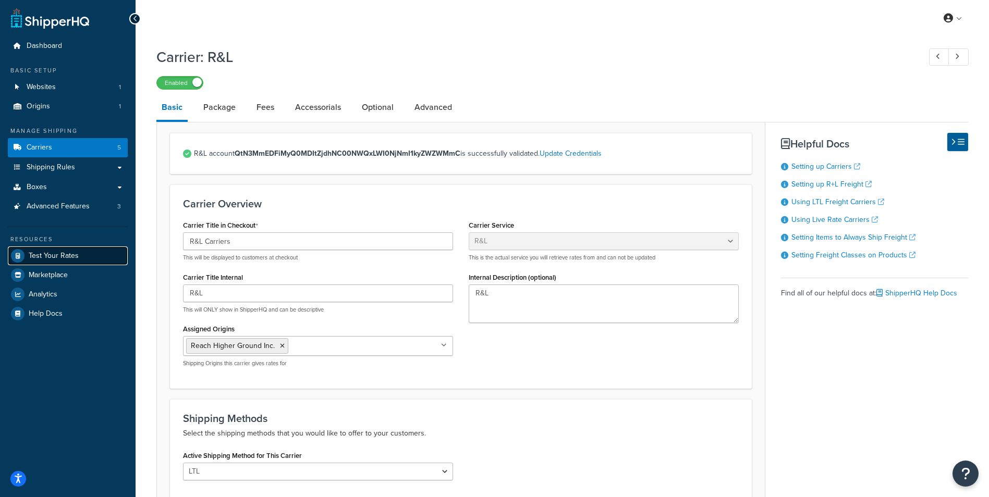
click at [38, 252] on span "Test Your Rates" at bounding box center [54, 256] width 50 height 9
click at [257, 111] on link "Fees" at bounding box center [265, 107] width 28 height 25
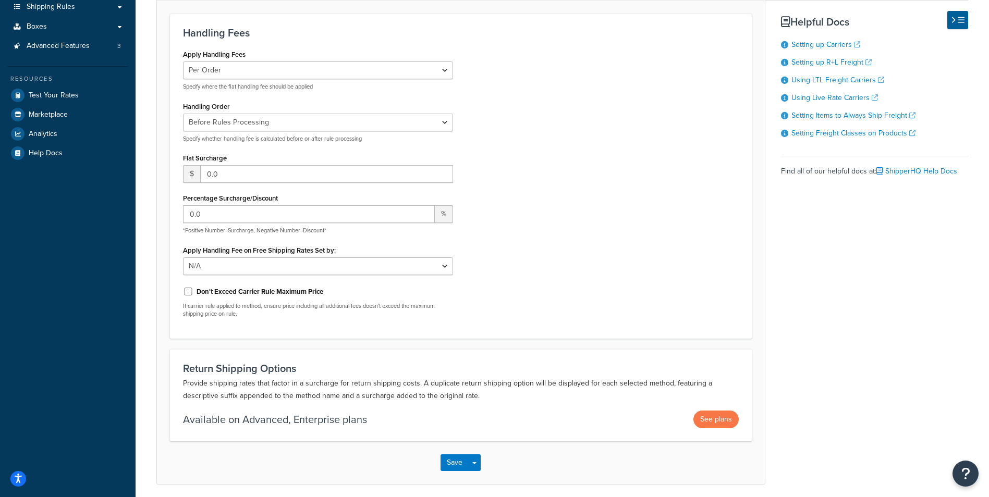
scroll to position [202, 0]
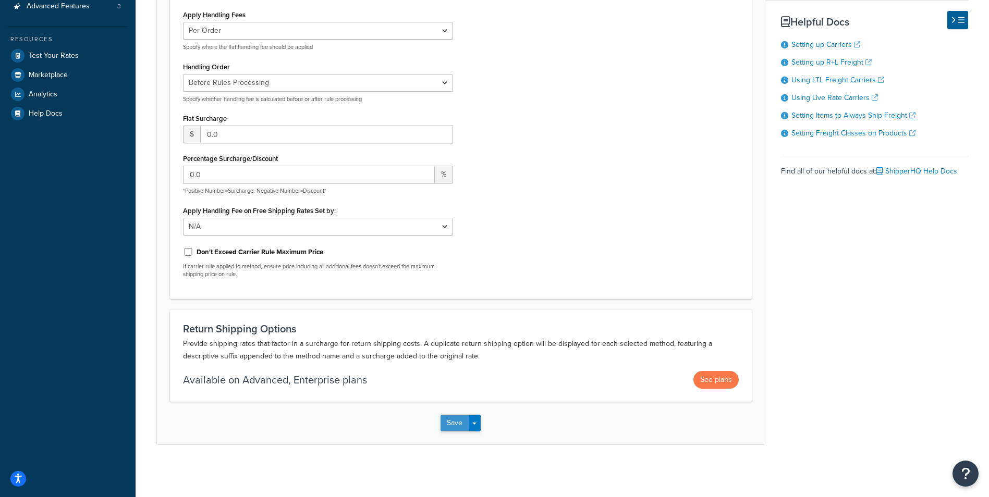
click at [458, 421] on button "Save" at bounding box center [455, 423] width 28 height 17
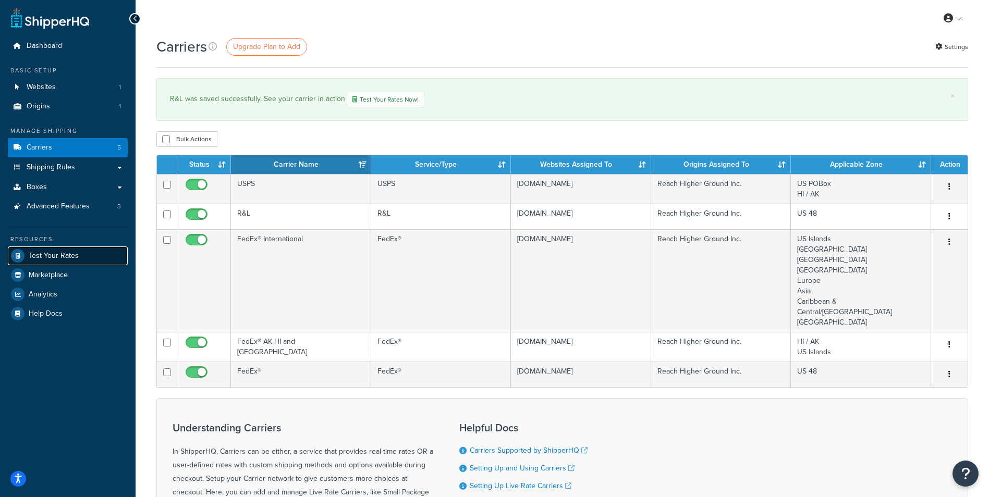
click at [58, 256] on span "Test Your Rates" at bounding box center [54, 256] width 50 height 9
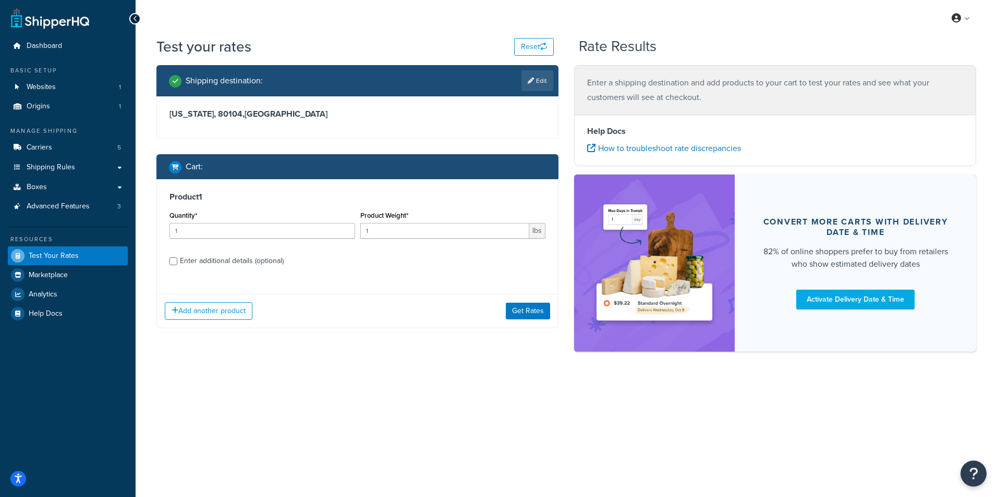
click at [388, 219] on label "Product Weight*" at bounding box center [384, 216] width 48 height 8
click at [388, 223] on input "1" at bounding box center [444, 231] width 169 height 16
click at [387, 225] on input "1" at bounding box center [444, 231] width 169 height 16
type input "165"
click at [519, 320] on button "Get Rates" at bounding box center [528, 311] width 44 height 17
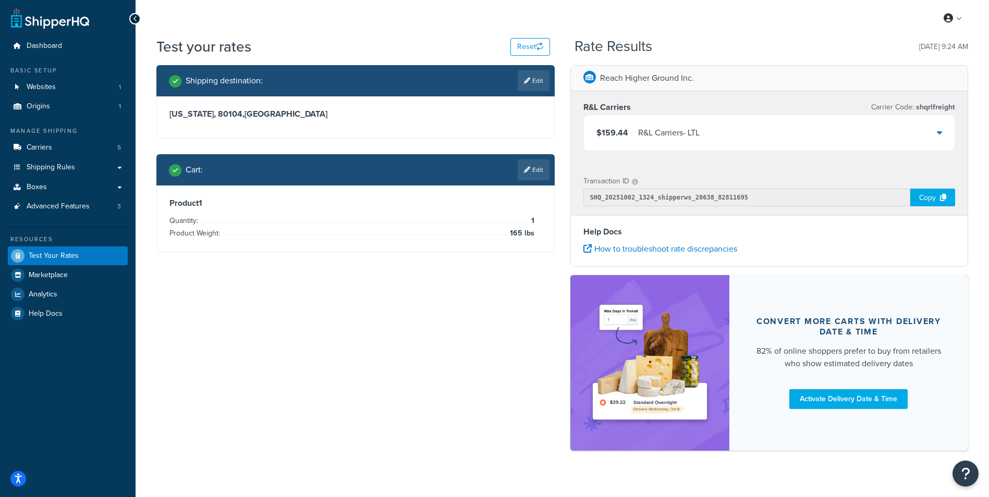
click at [936, 133] on div "$159.44 R&L Carriers - LTL" at bounding box center [769, 132] width 371 height 35
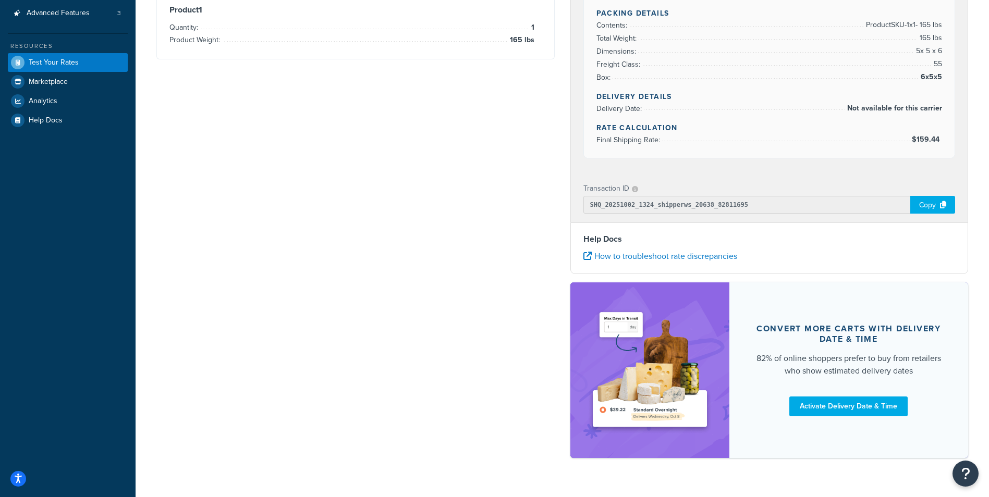
scroll to position [209, 0]
